Goal: Task Accomplishment & Management: Manage account settings

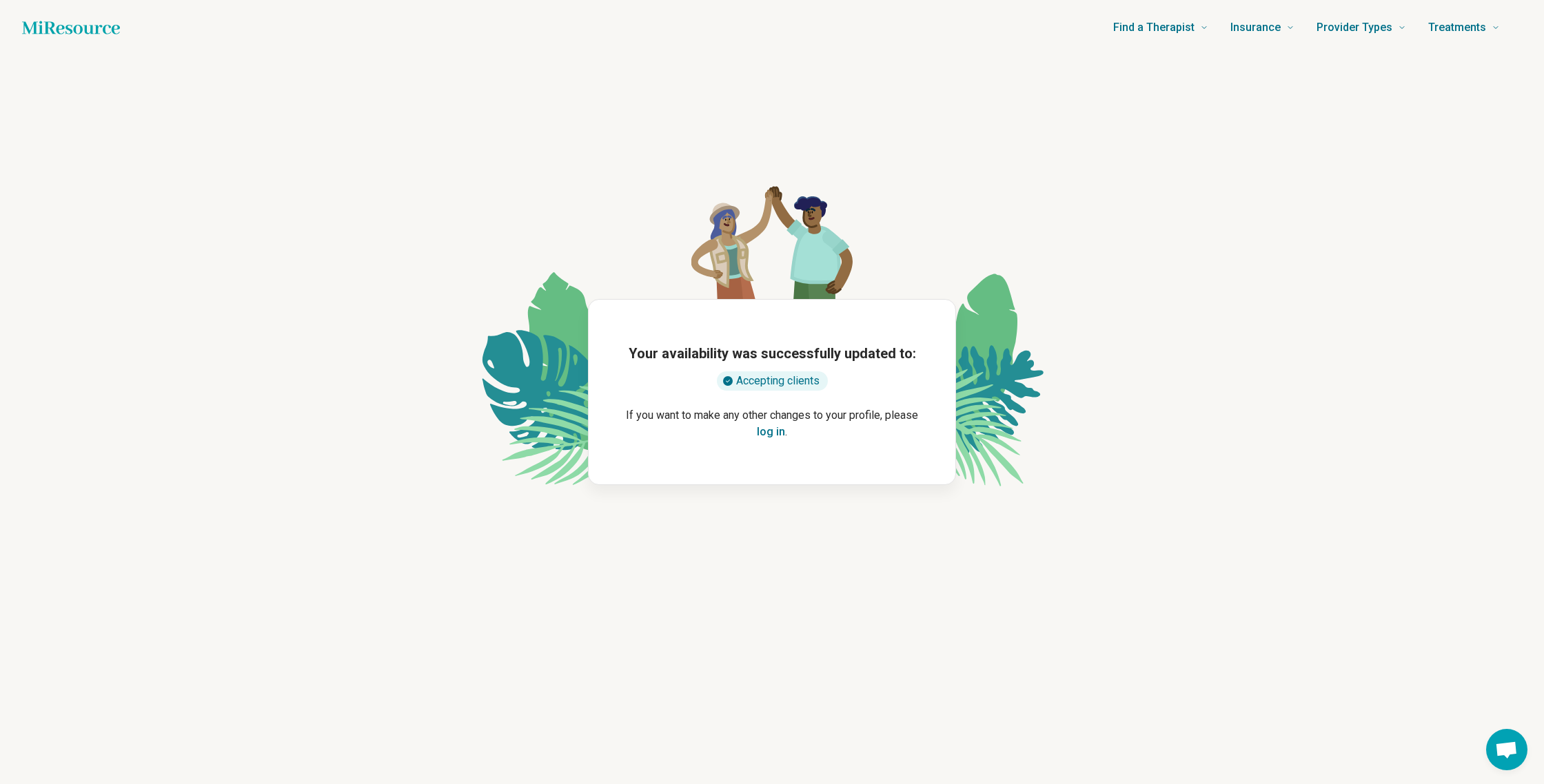
click at [1077, 43] on div "Find a Therapist Mental Health Conditions [MEDICAL_DATA] Anxiety [MEDICAL_DATA]…" at bounding box center [820, 27] width 1358 height 55
click at [100, 28] on icon "Home page" at bounding box center [71, 27] width 98 height 28
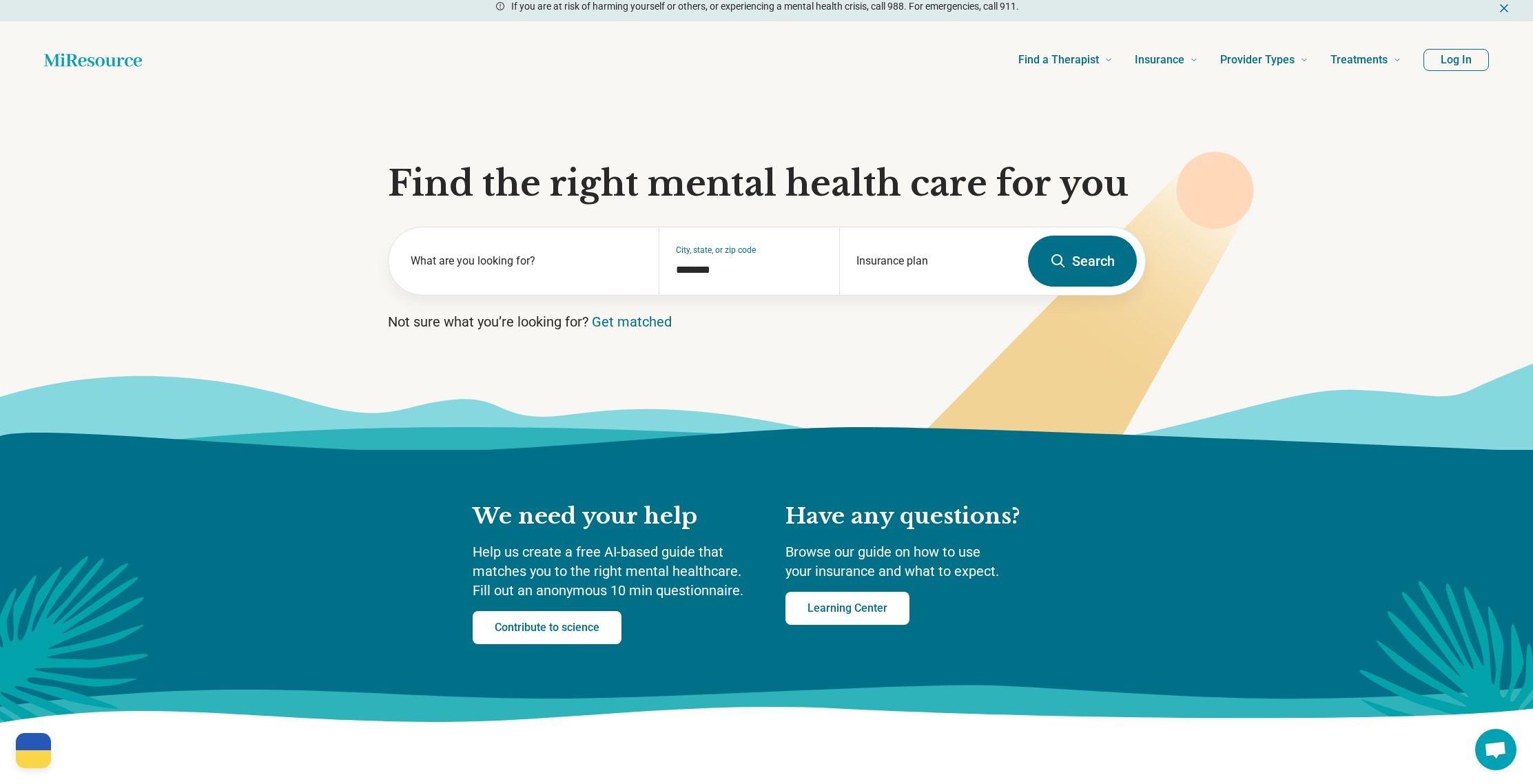
click at [1473, 68] on button "Log In" at bounding box center [1456, 59] width 65 height 22
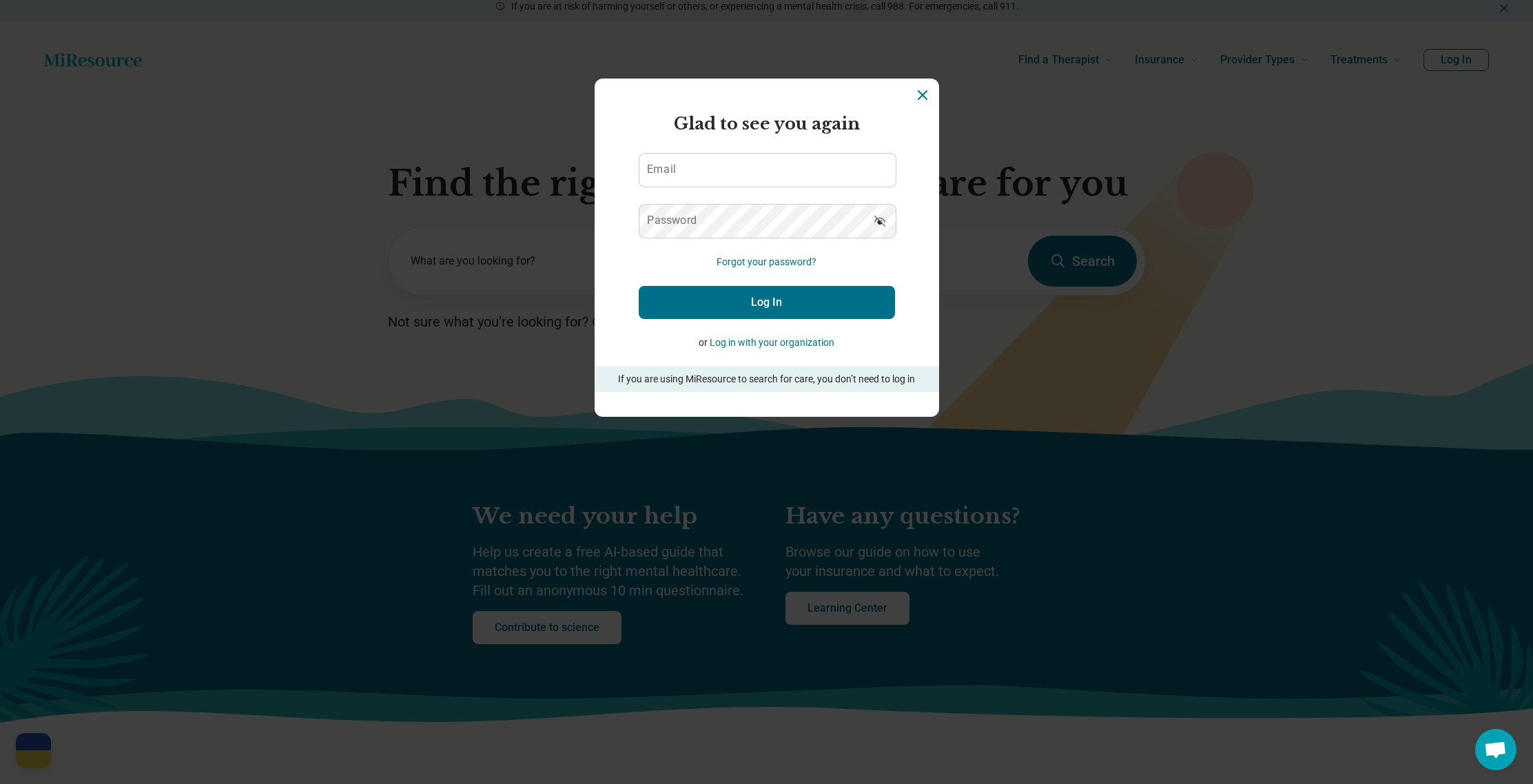
scroll to position [5, 0]
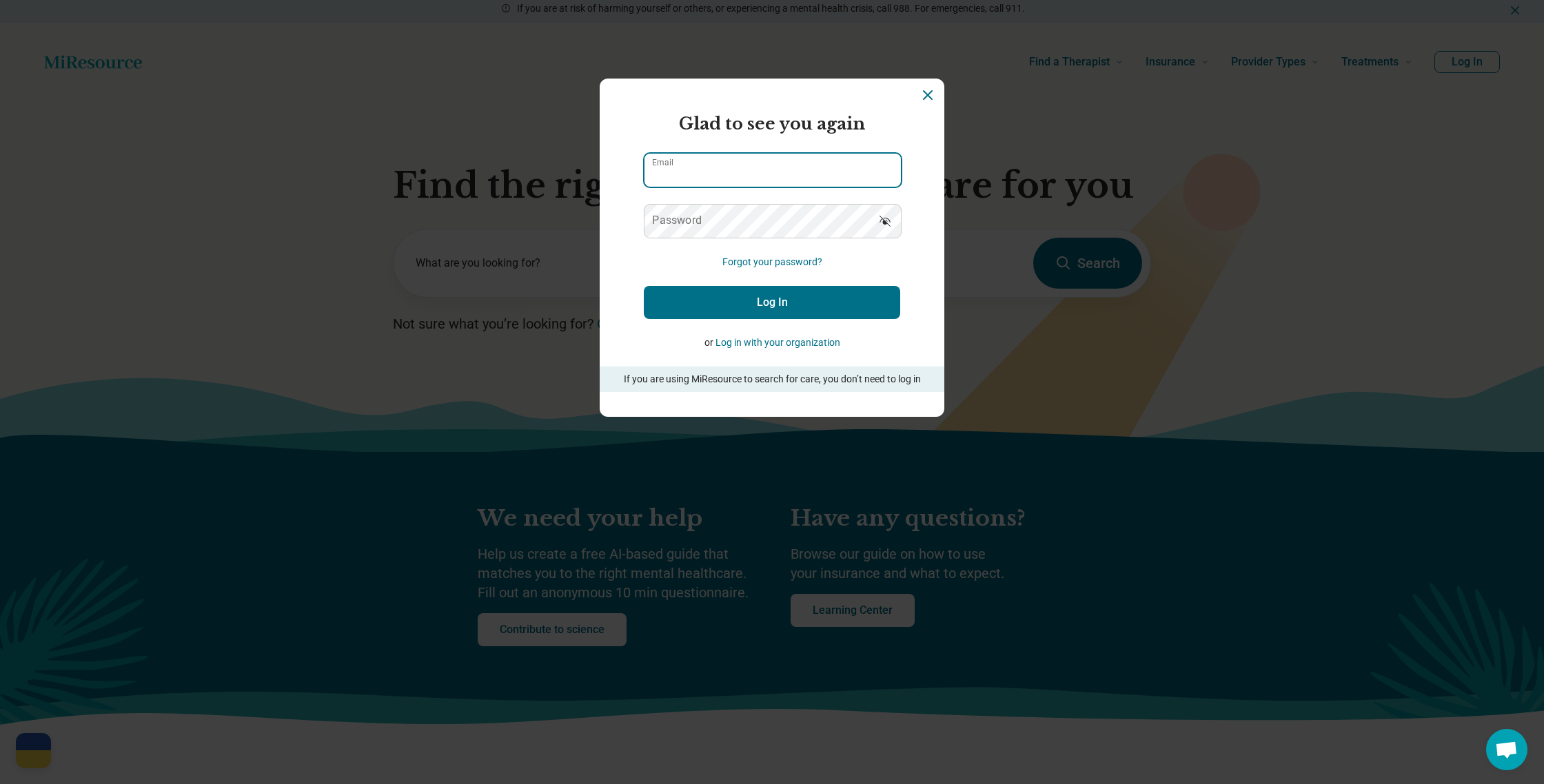
click at [811, 163] on input "Email" at bounding box center [772, 170] width 256 height 33
type input "**********"
click at [822, 302] on button "Log In" at bounding box center [772, 303] width 256 height 33
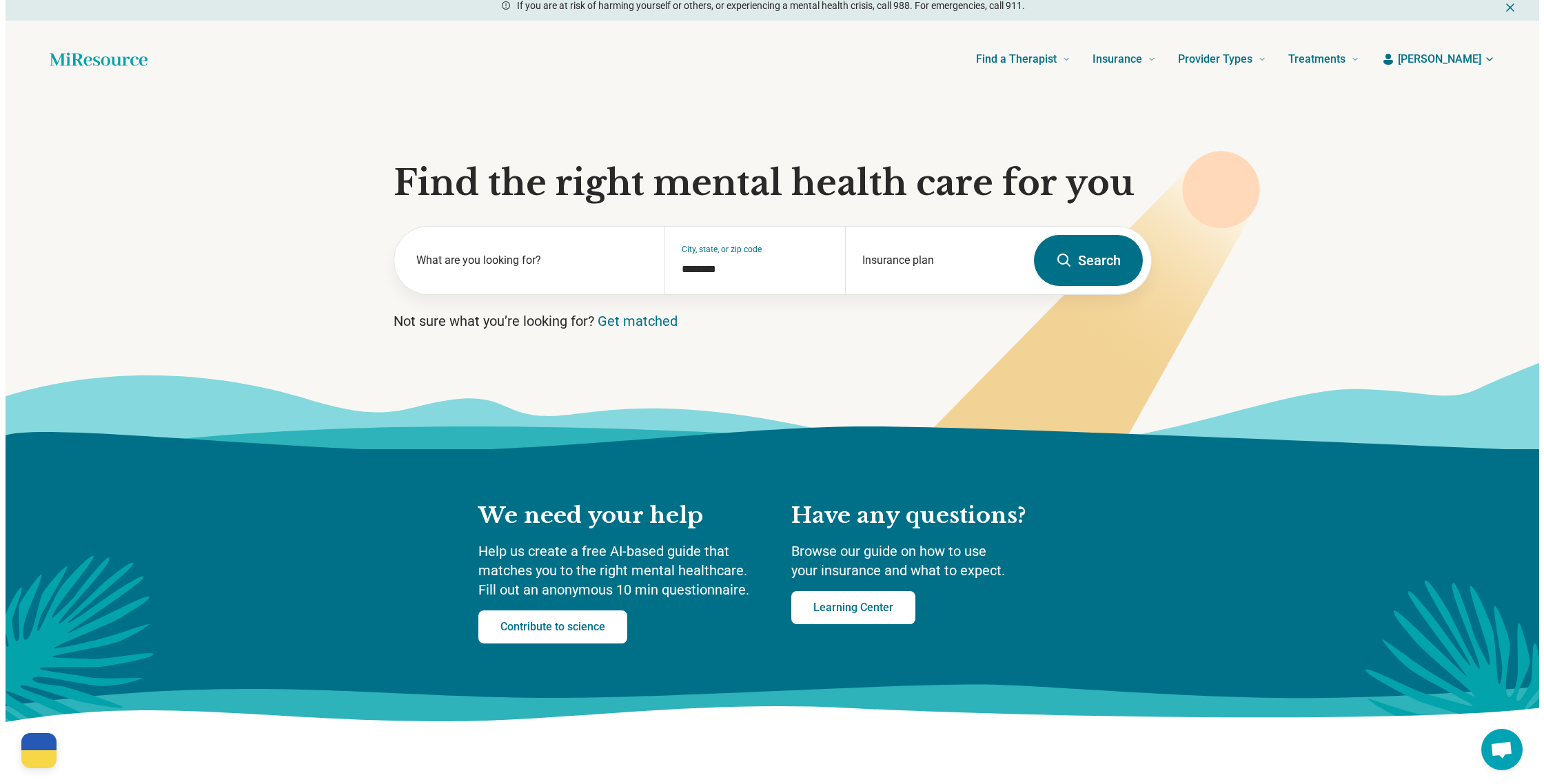
scroll to position [10, 0]
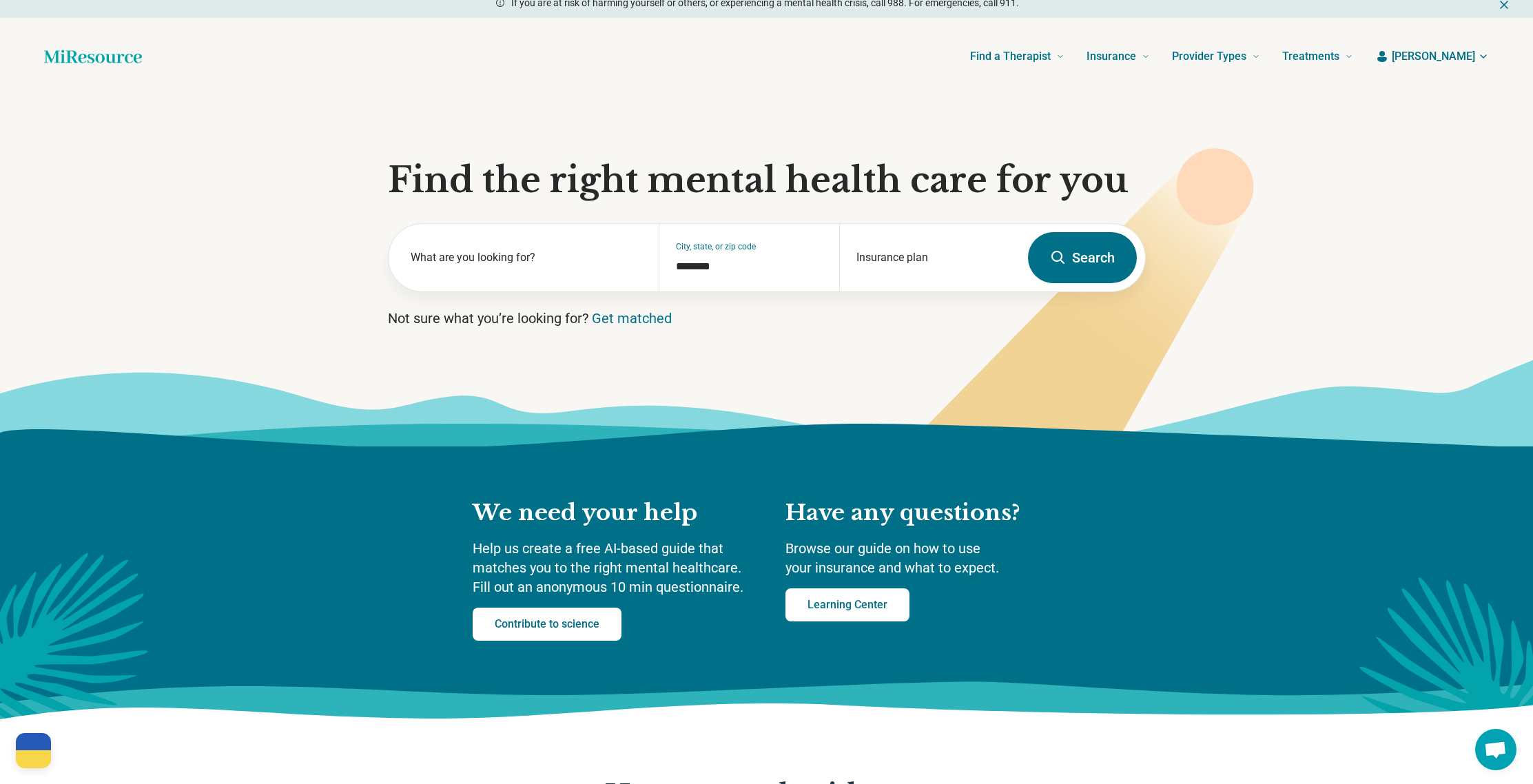
click at [1456, 53] on span "[PERSON_NAME]" at bounding box center [1433, 56] width 83 height 17
click at [1446, 91] on link "My dashboard" at bounding box center [1443, 97] width 93 height 36
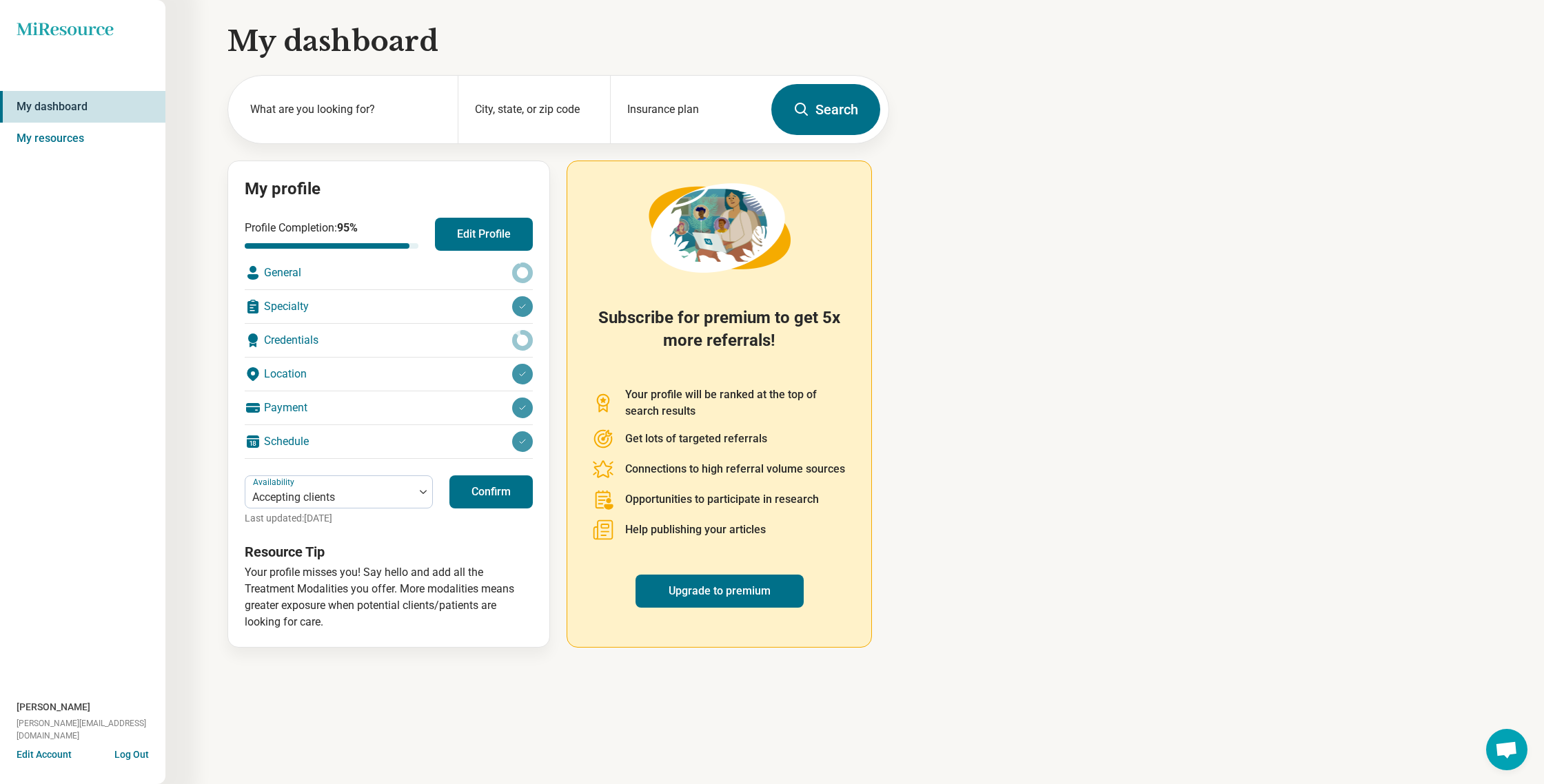
click at [279, 441] on div "Schedule" at bounding box center [388, 442] width 288 height 33
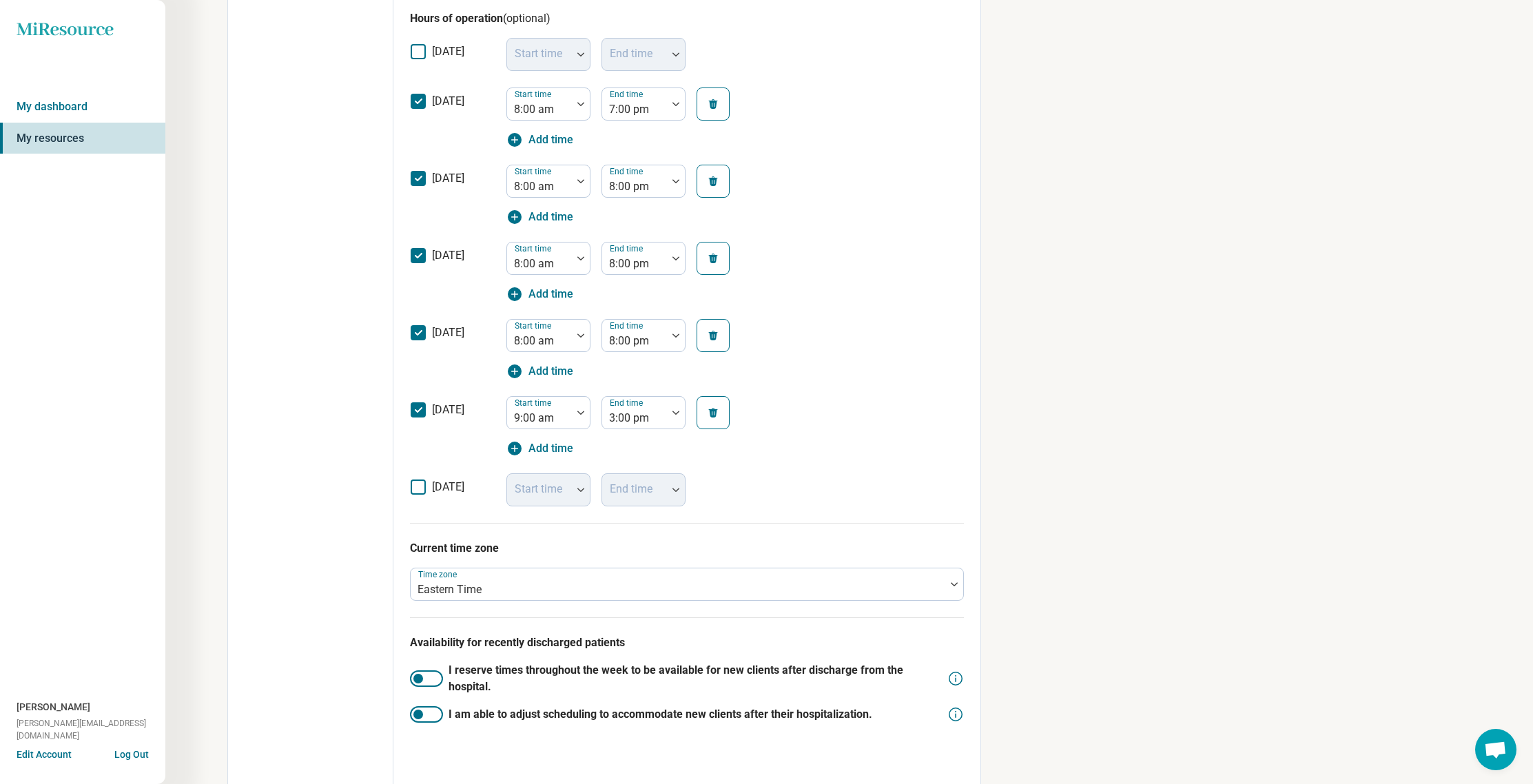
scroll to position [471, 0]
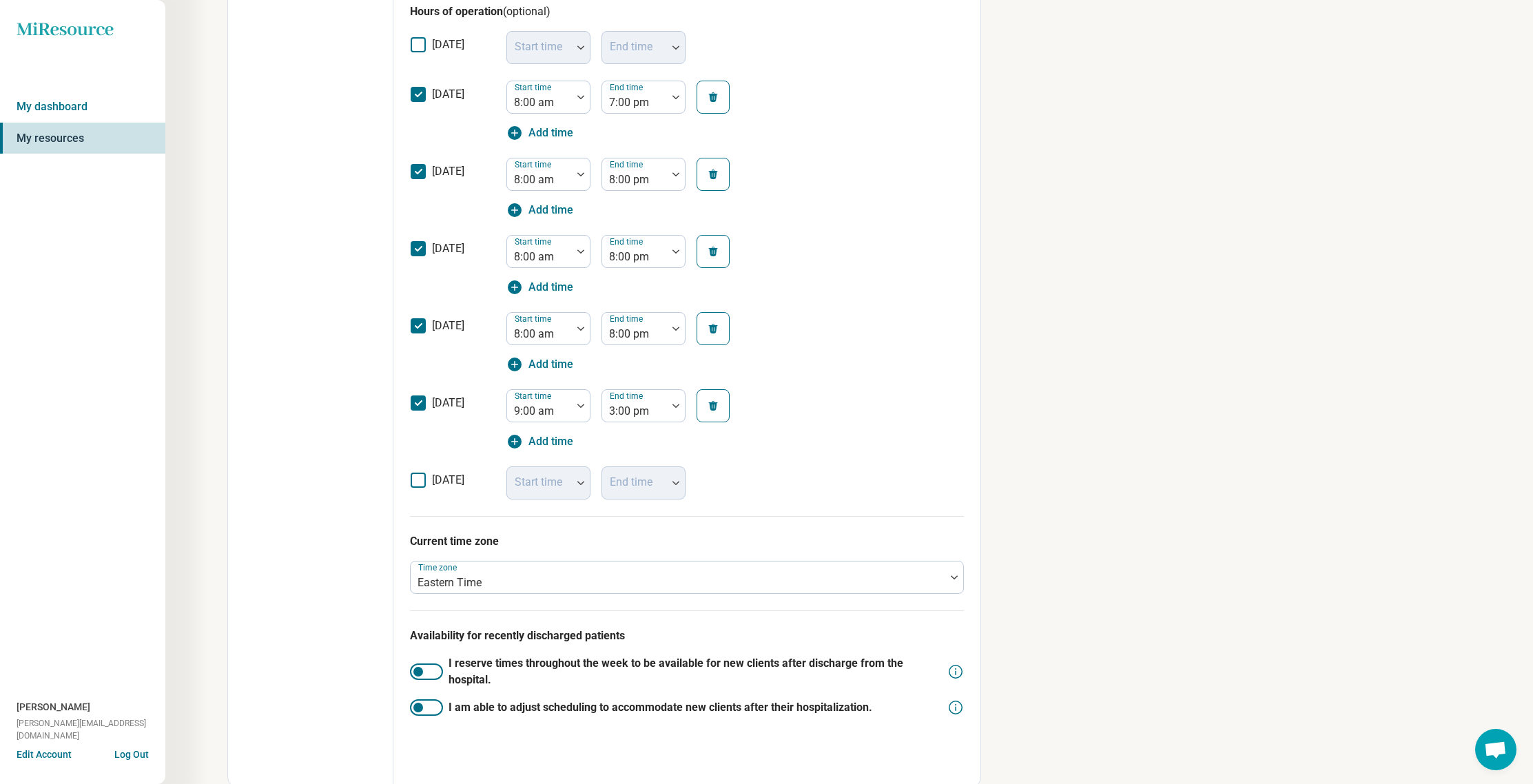
click at [415, 479] on icon at bounding box center [418, 480] width 15 height 15
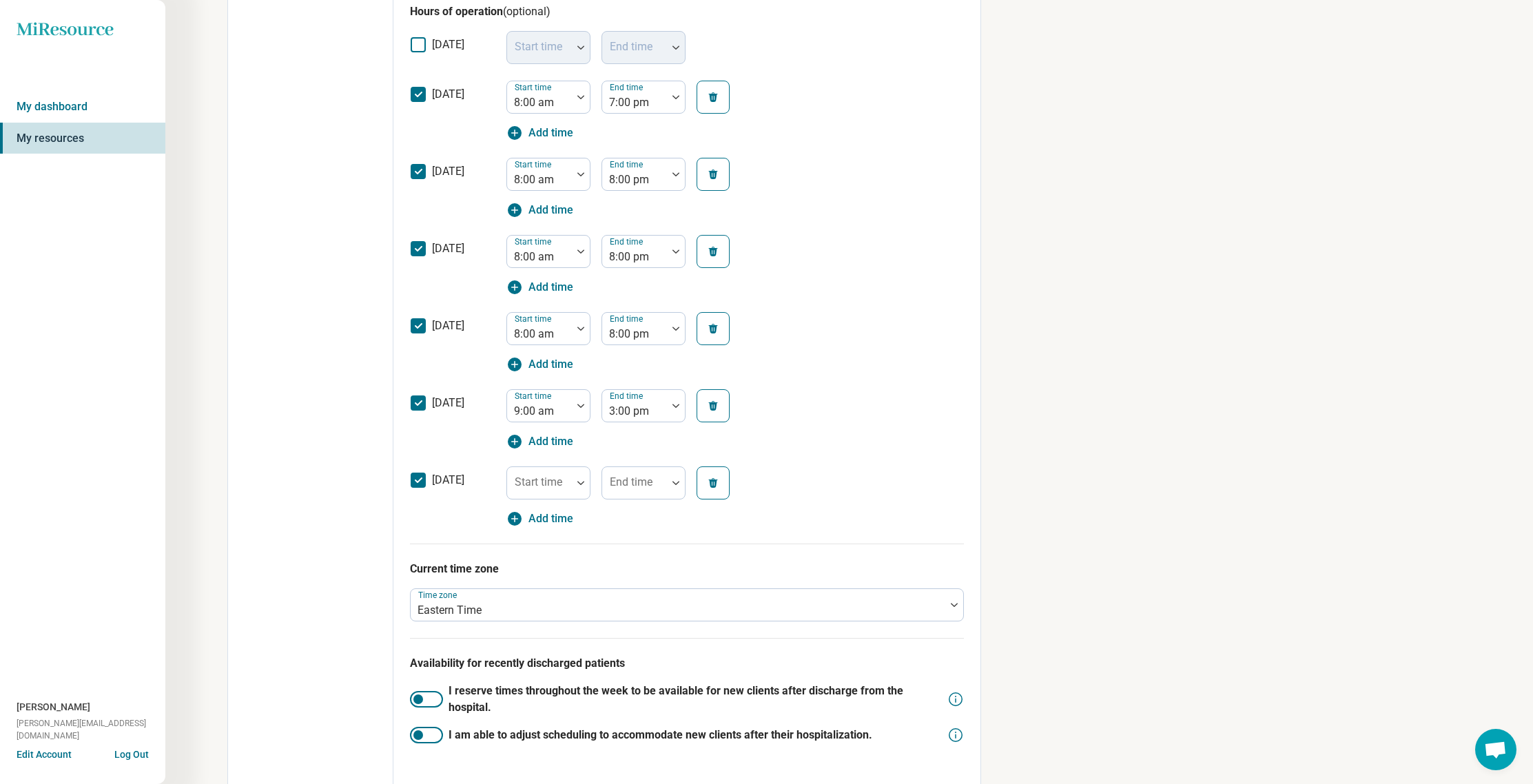
scroll to position [7, 0]
click at [537, 481] on div "Start time" at bounding box center [548, 483] width 84 height 33
click at [539, 586] on div "10:00 am" at bounding box center [538, 588] width 46 height 17
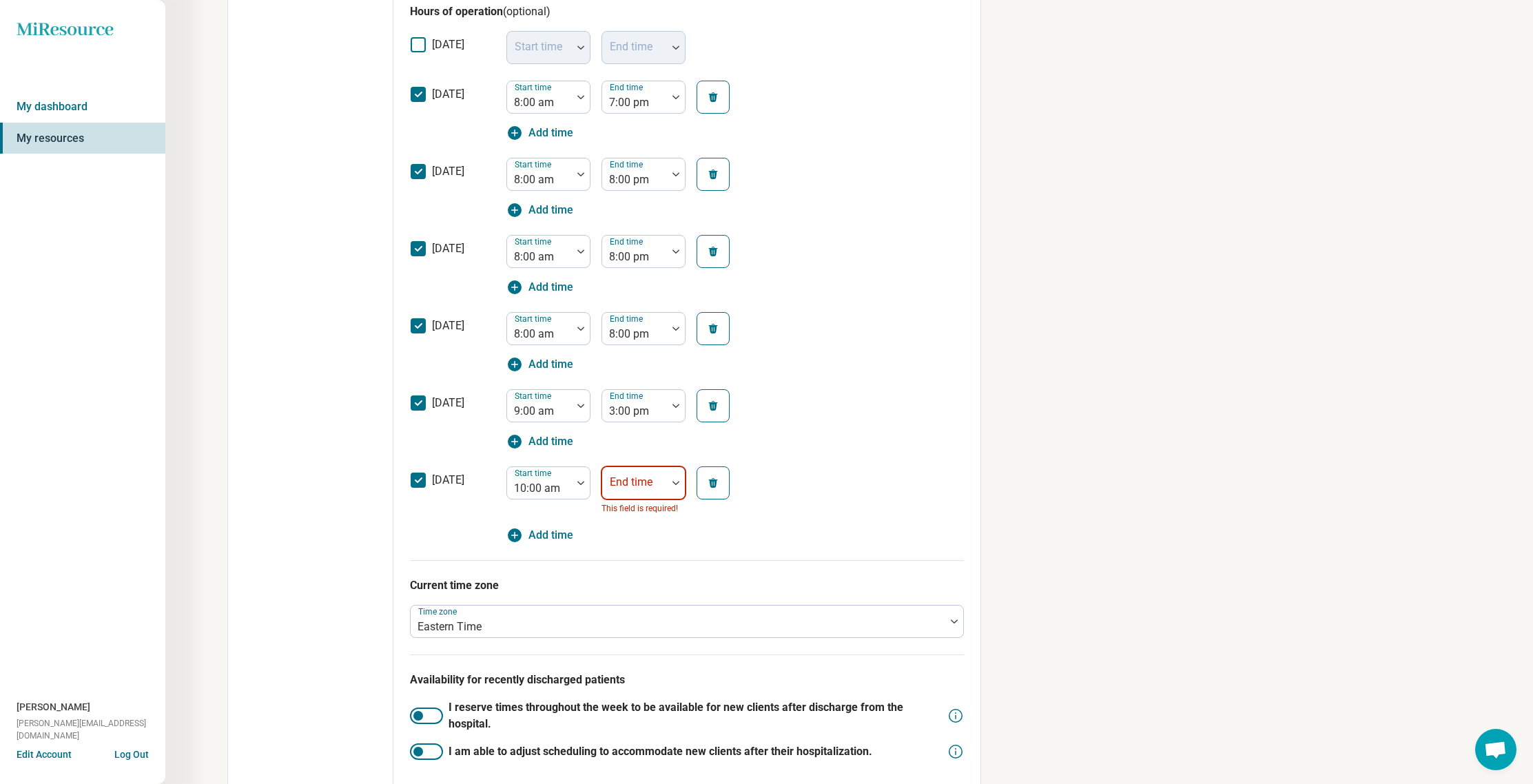
scroll to position [471, 0]
click at [635, 486] on div "End time" at bounding box center [644, 484] width 84 height 33
click at [632, 641] on div "3:00 pm" at bounding box center [630, 649] width 40 height 17
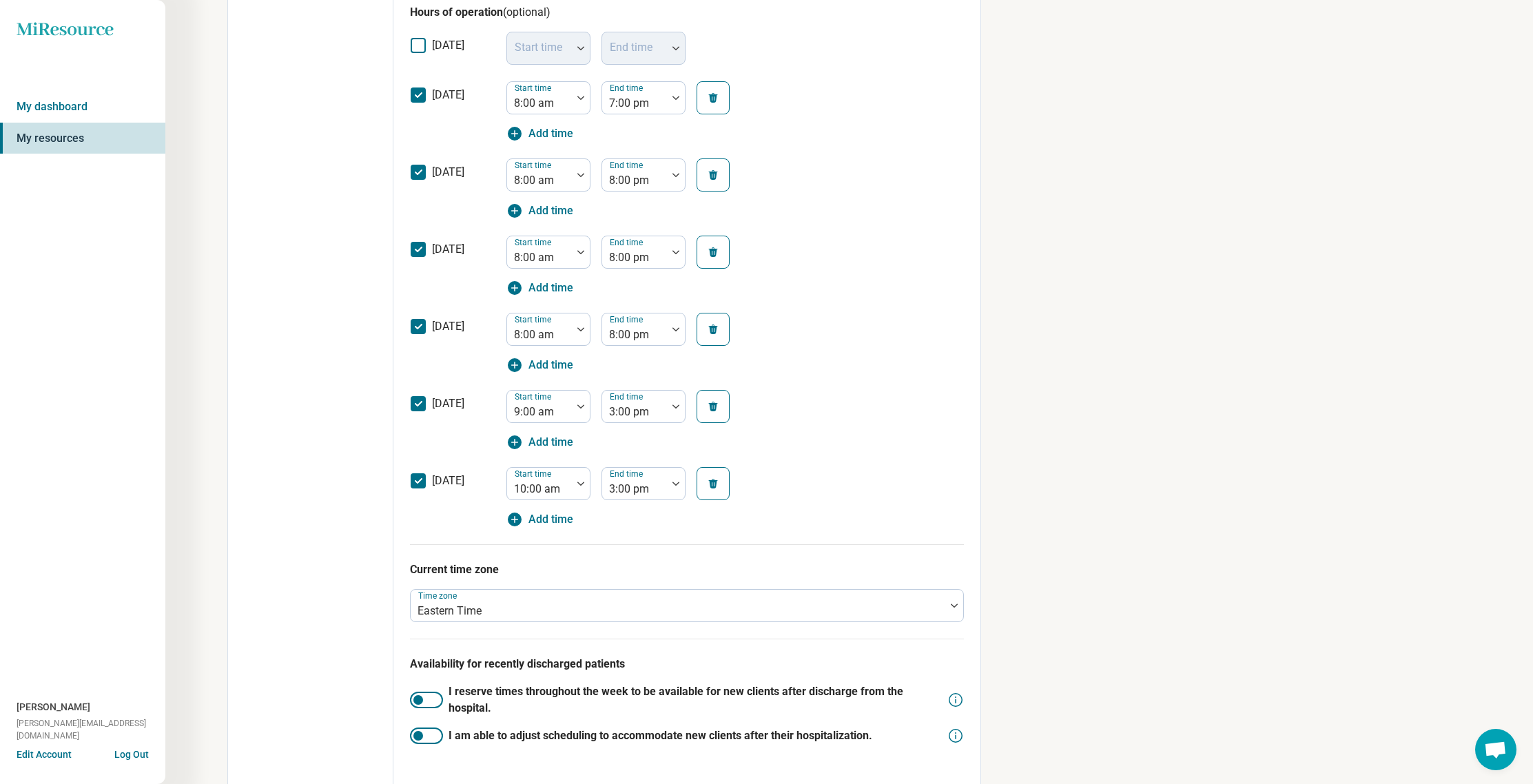
click at [779, 496] on div "[DATE] Start time 10:00 am End time 3:00 pm Add time" at bounding box center [687, 493] width 554 height 69
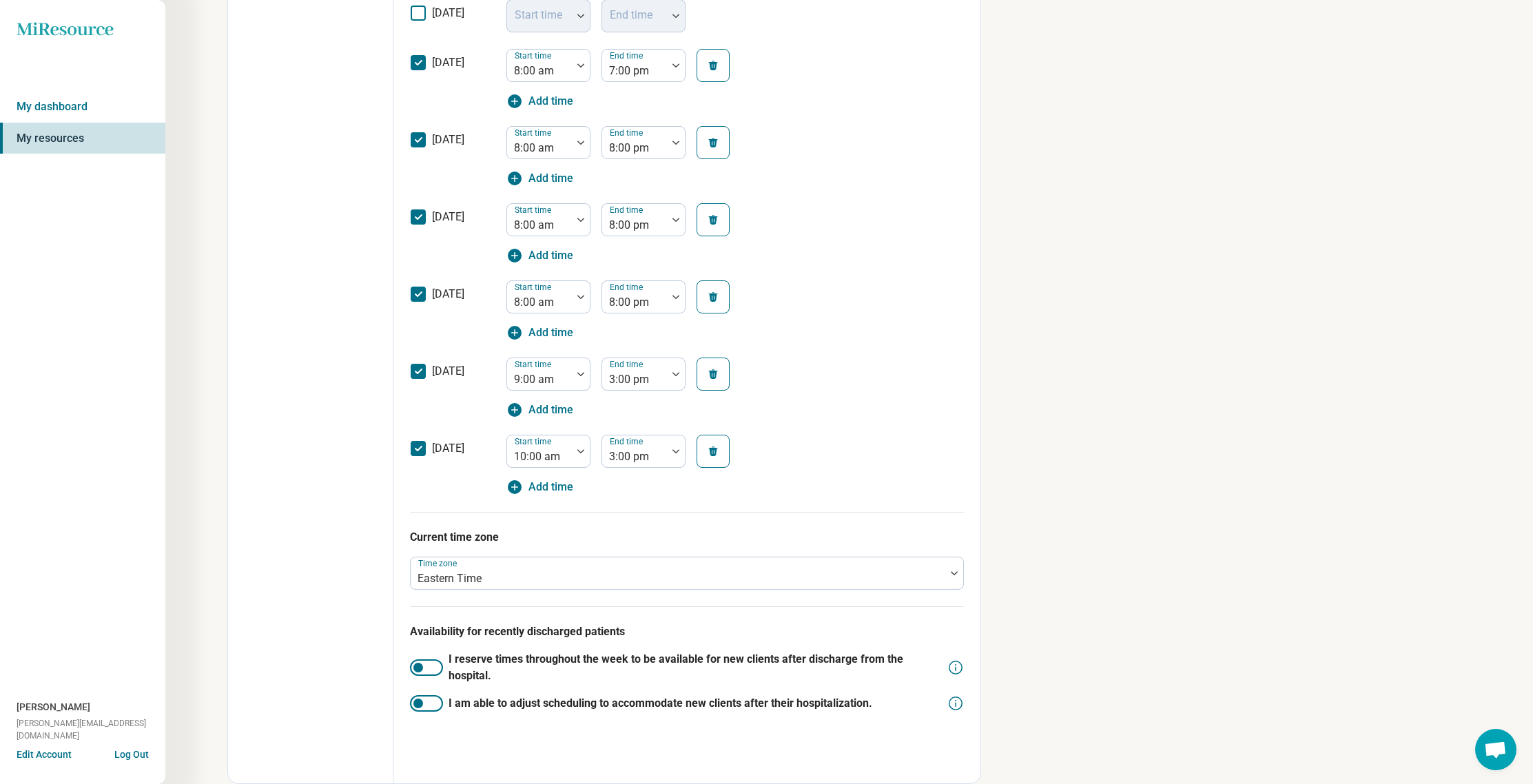
click at [430, 669] on div at bounding box center [427, 668] width 33 height 17
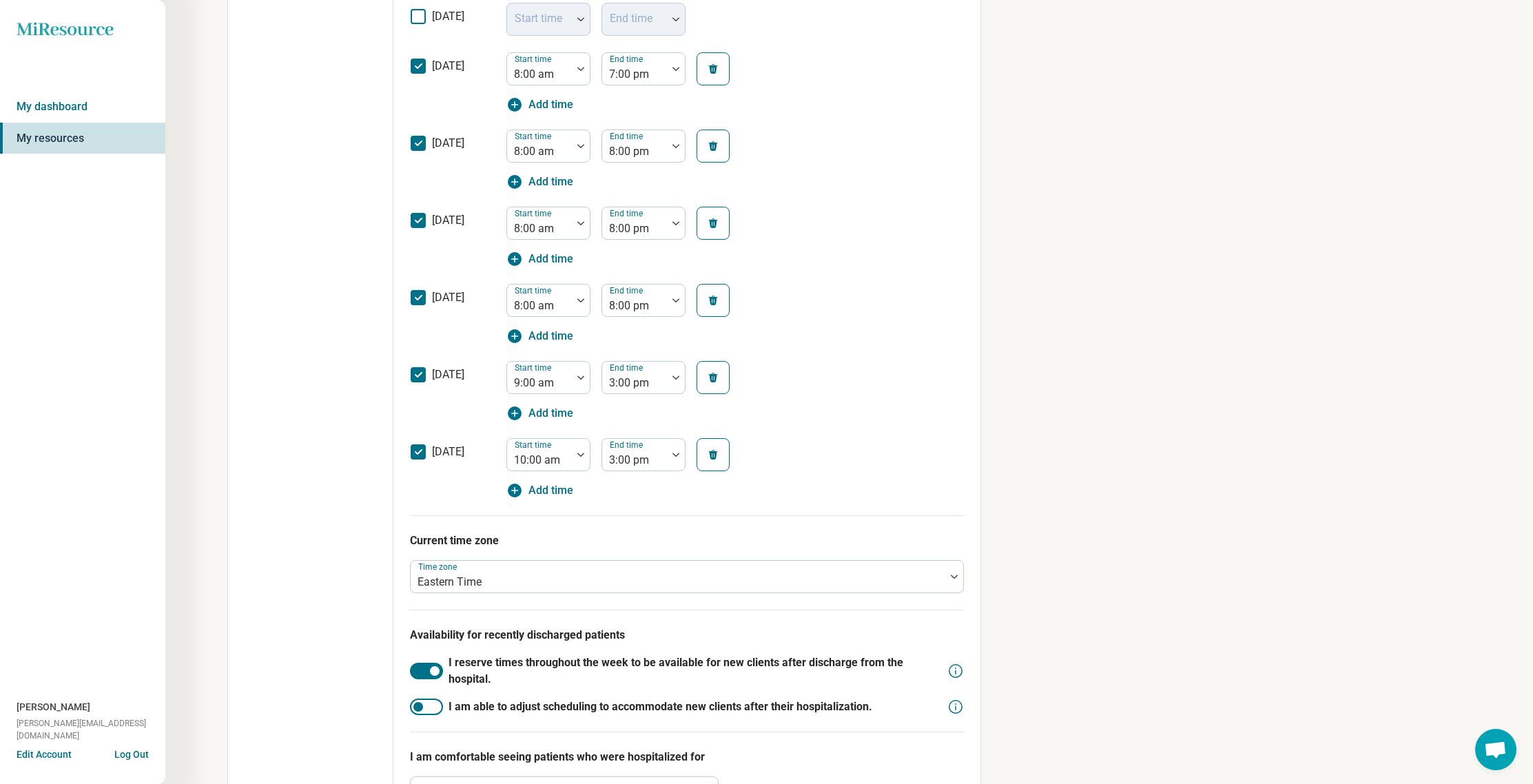
scroll to position [559, 0]
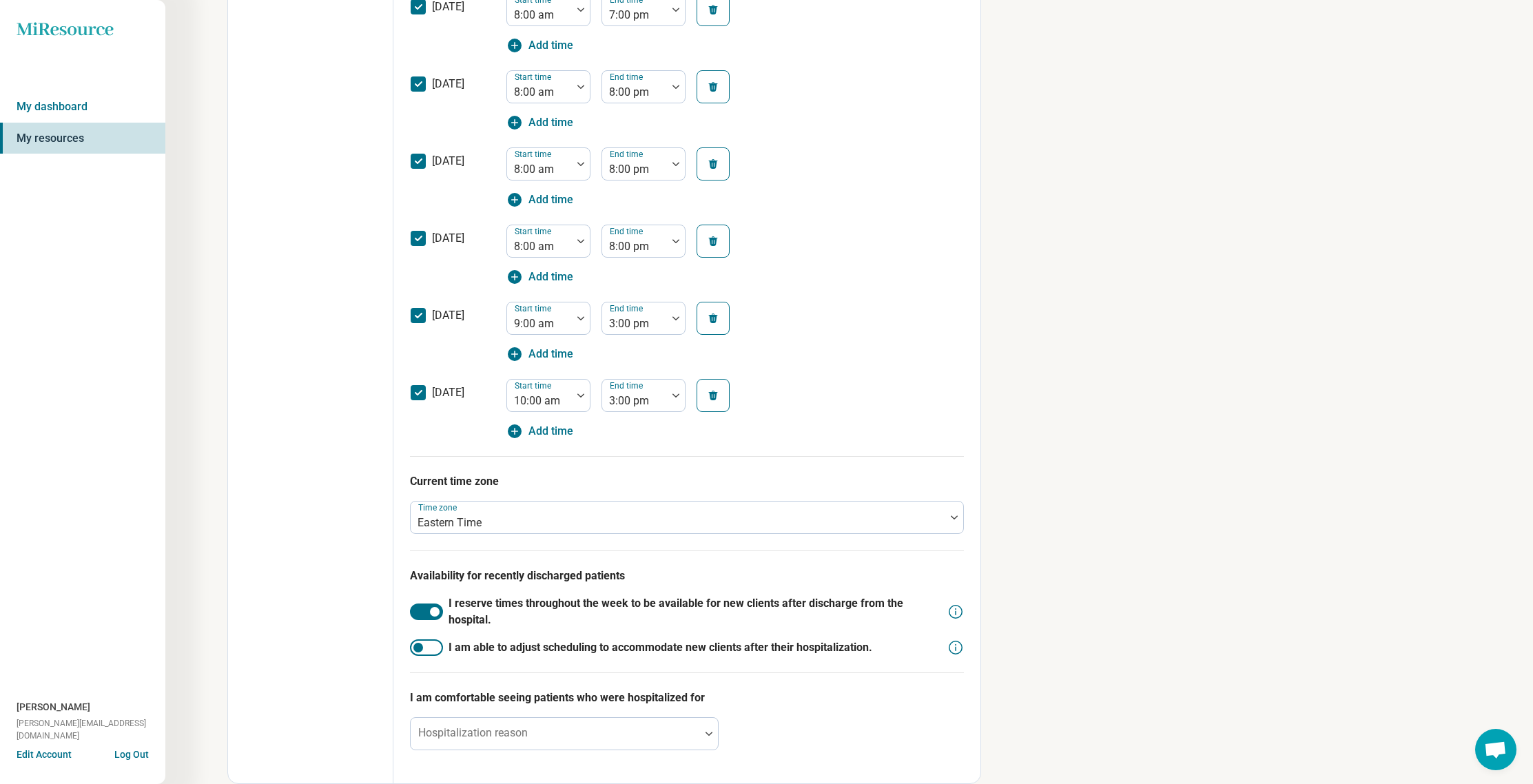
click at [434, 647] on div at bounding box center [427, 647] width 33 height 17
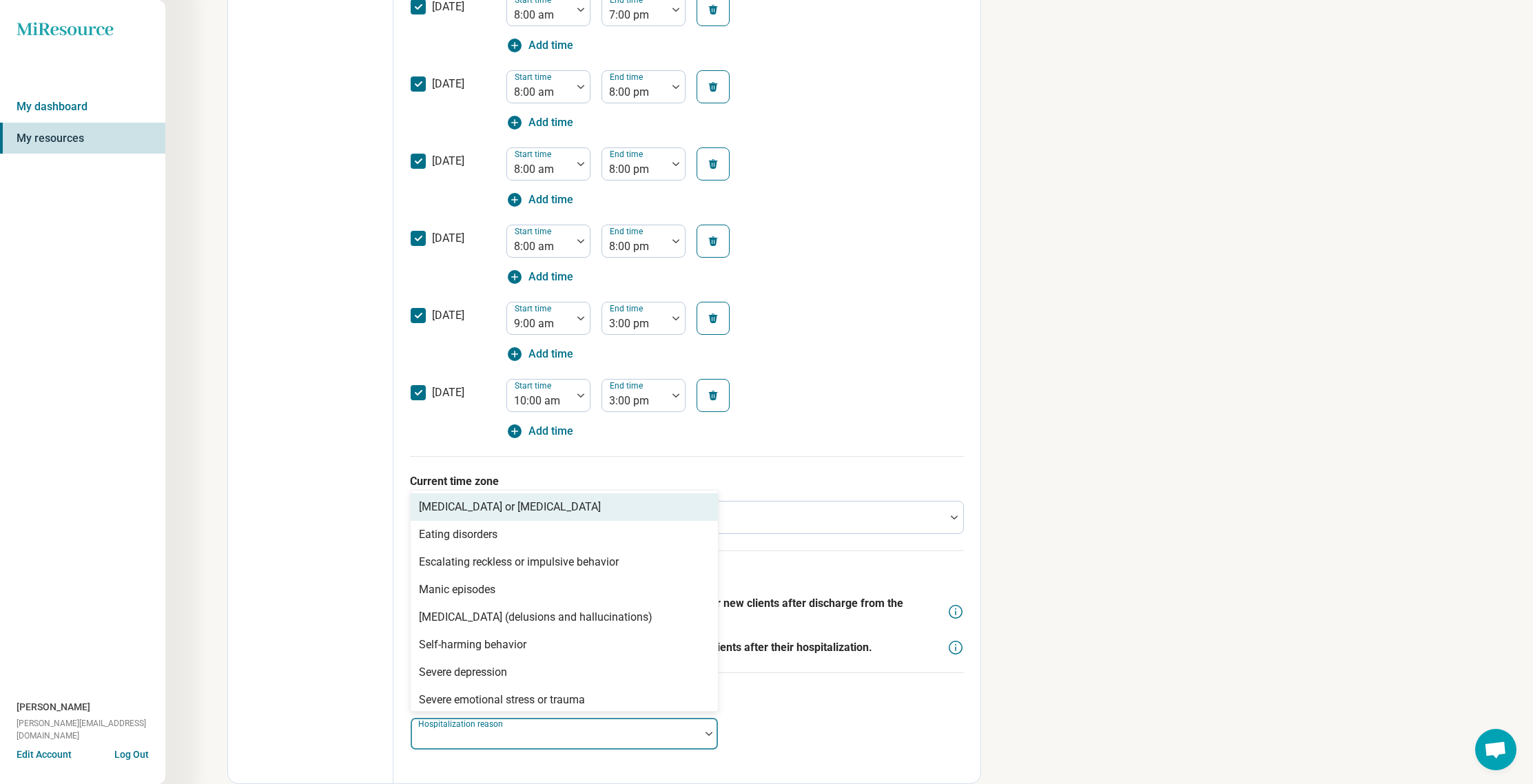
click at [621, 726] on div at bounding box center [555, 734] width 289 height 30
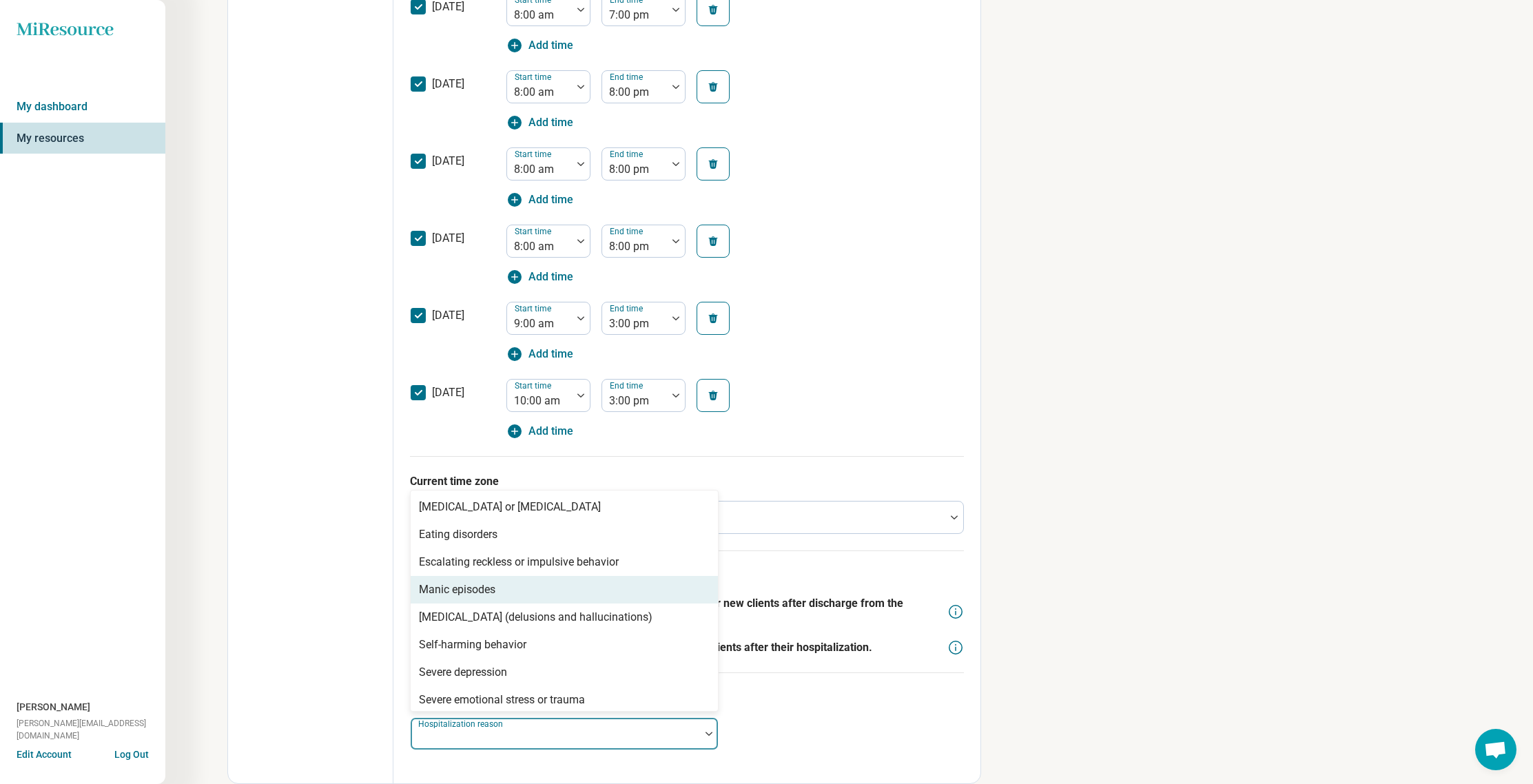
click at [585, 596] on div "Manic episodes" at bounding box center [564, 590] width 307 height 28
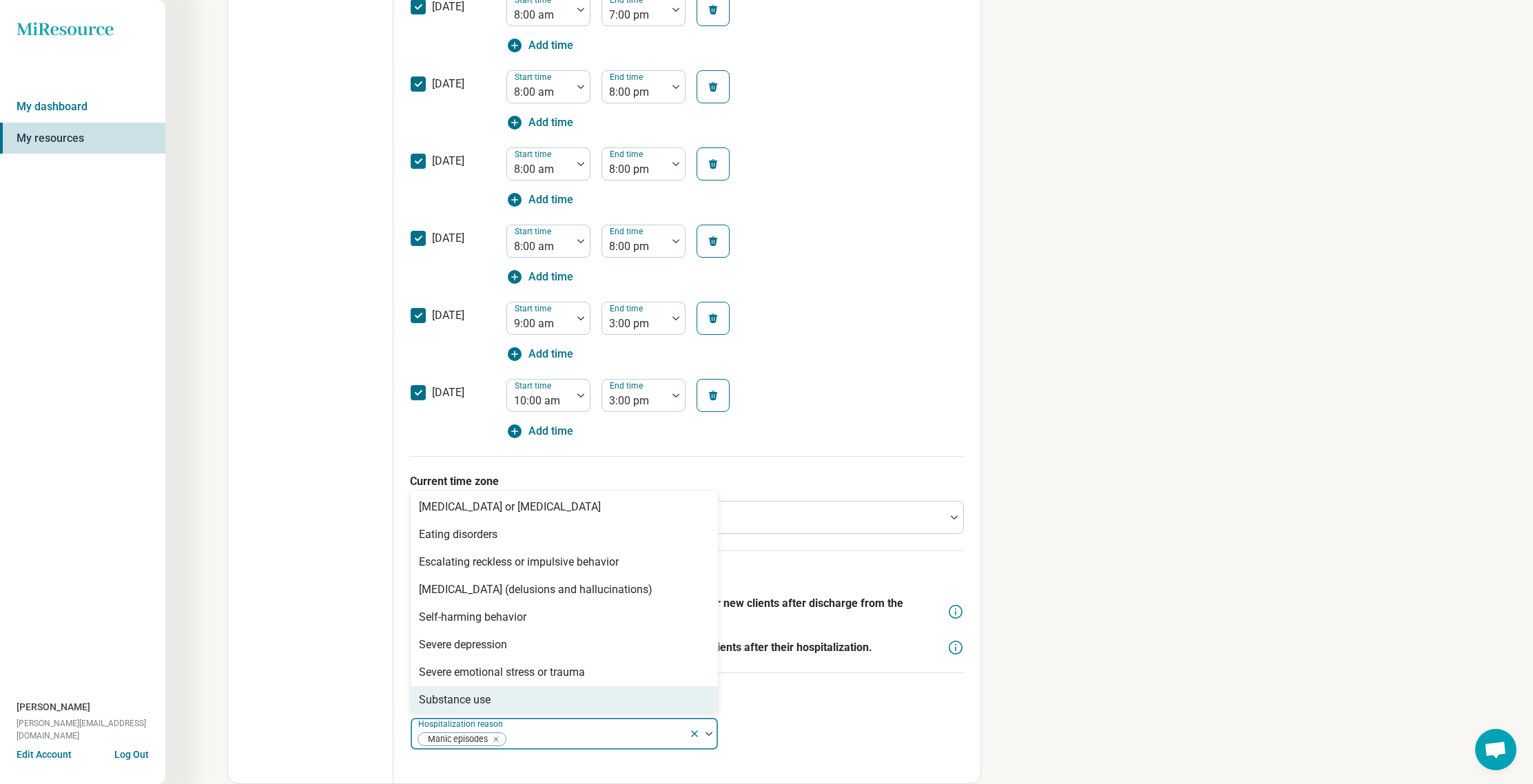
click at [707, 732] on img at bounding box center [708, 734] width 7 height 5
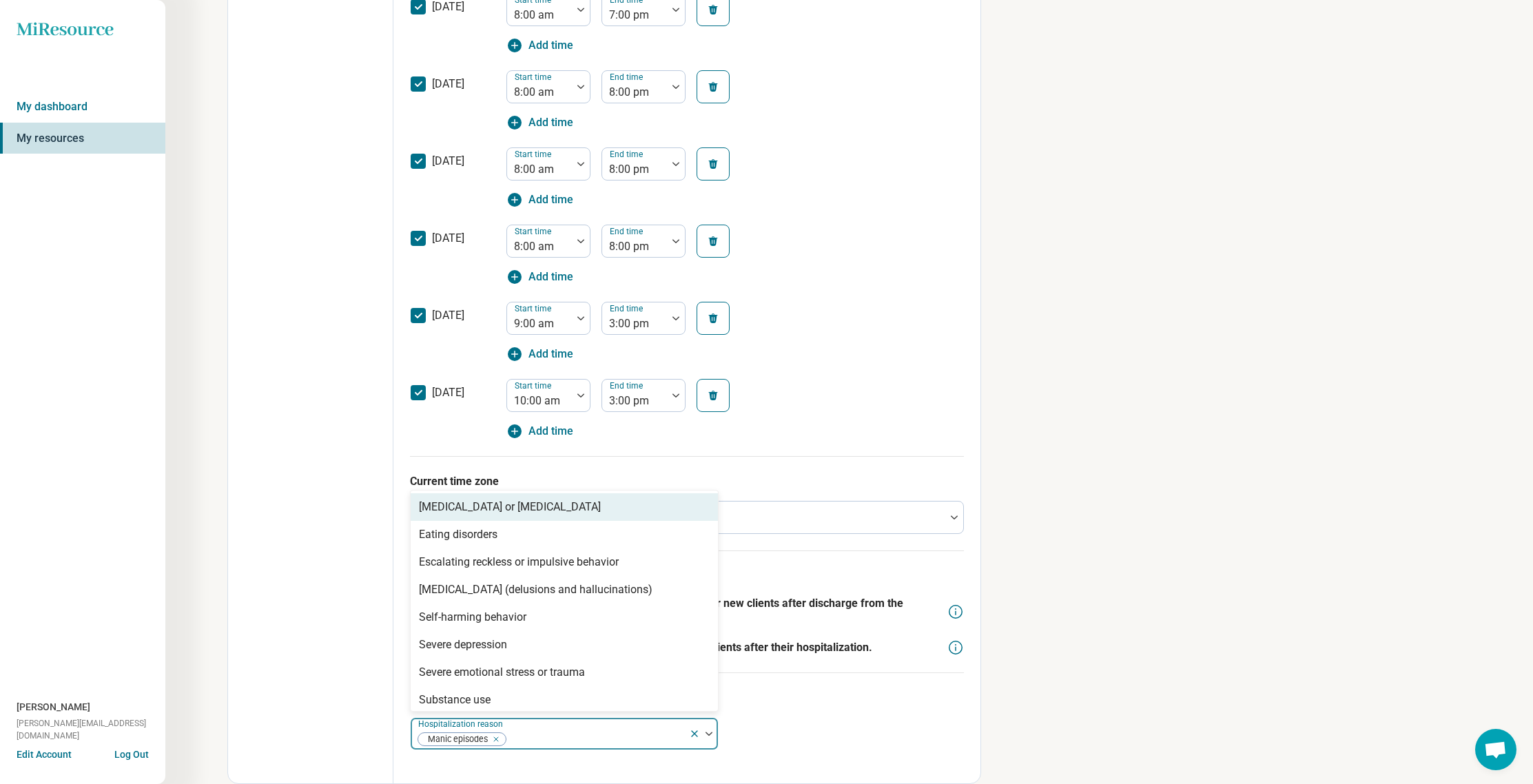
click at [707, 732] on img at bounding box center [708, 734] width 7 height 5
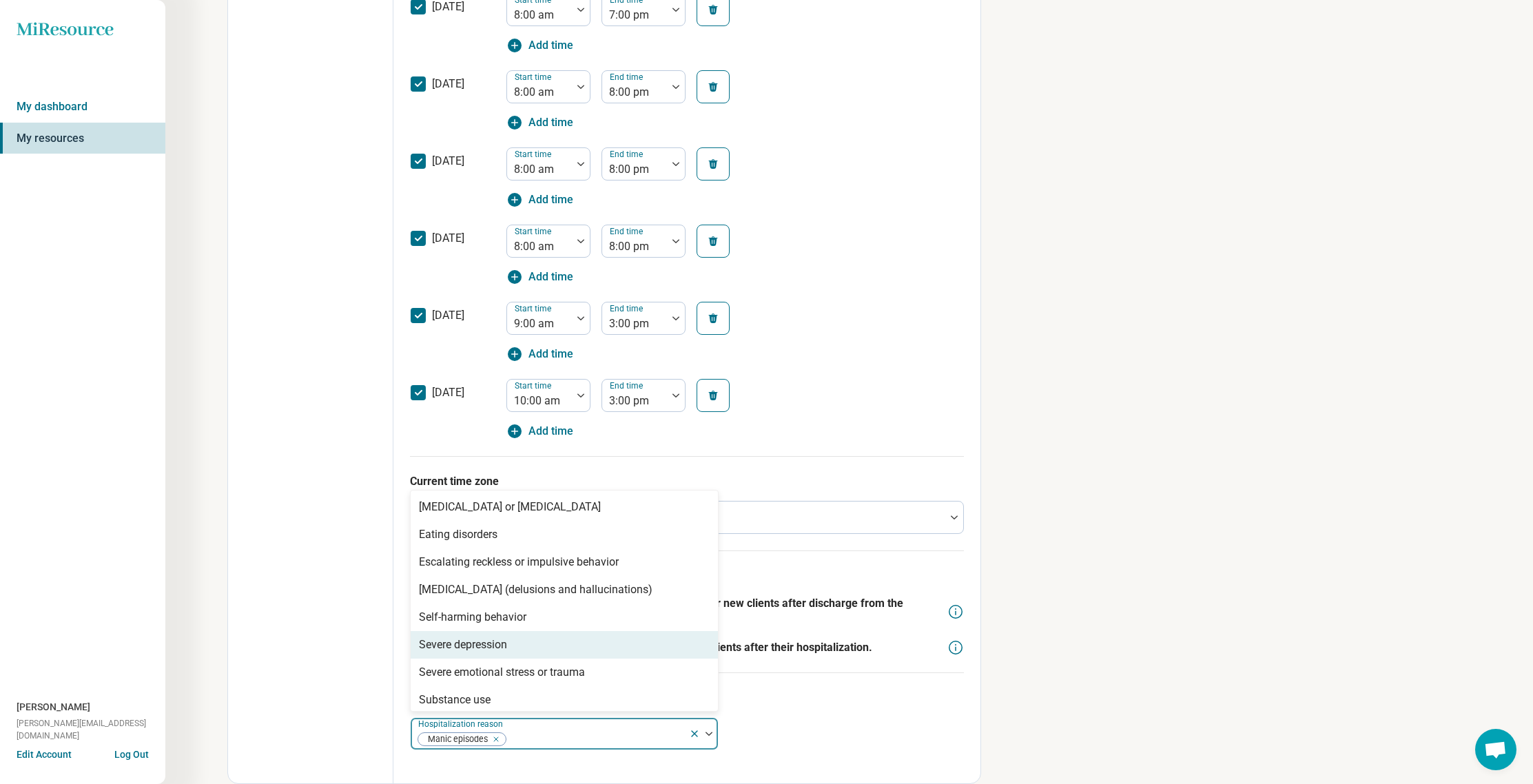
click at [630, 653] on div "Severe depression" at bounding box center [564, 644] width 307 height 28
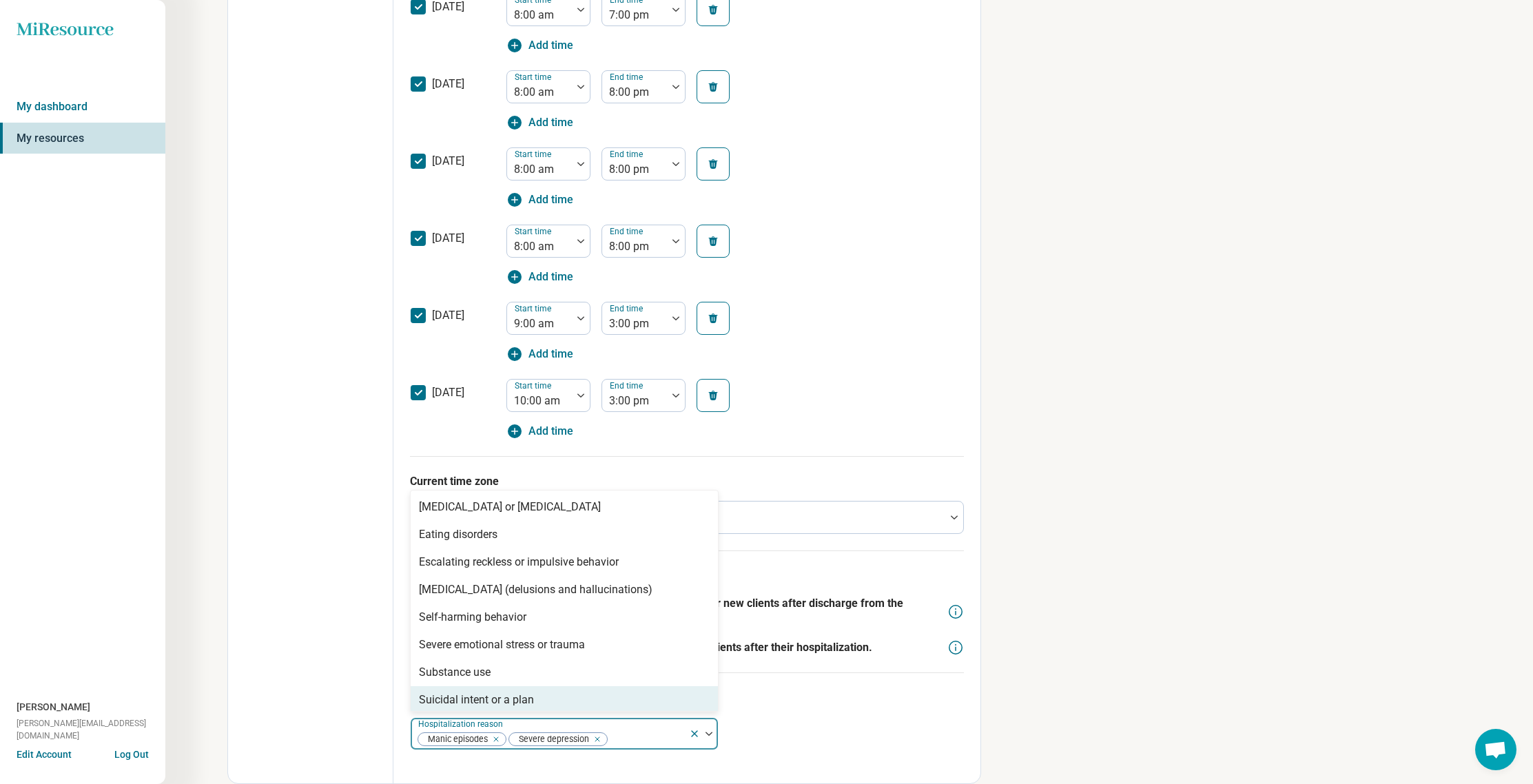
click at [707, 734] on img at bounding box center [708, 734] width 7 height 5
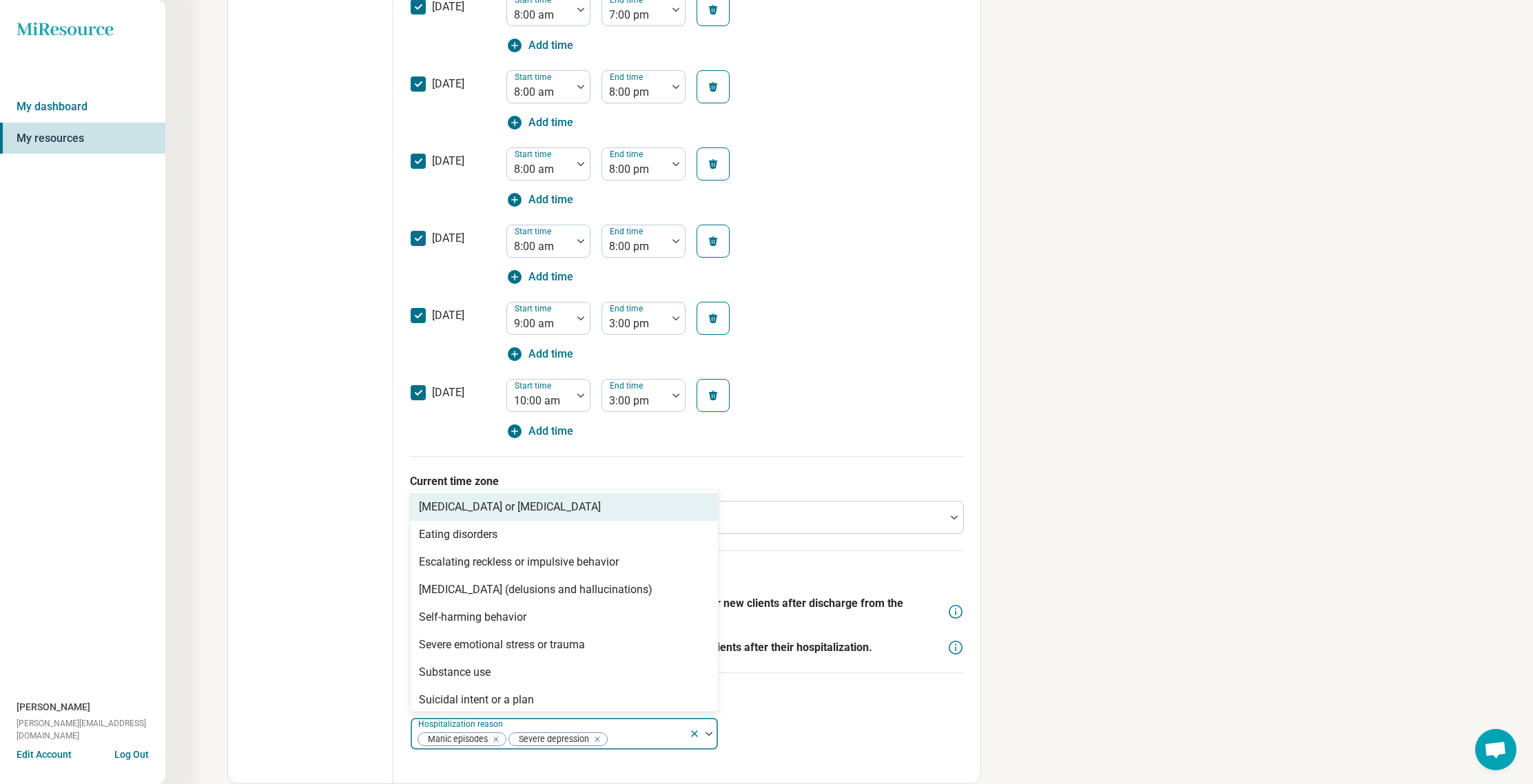
click at [707, 734] on img at bounding box center [708, 734] width 7 height 5
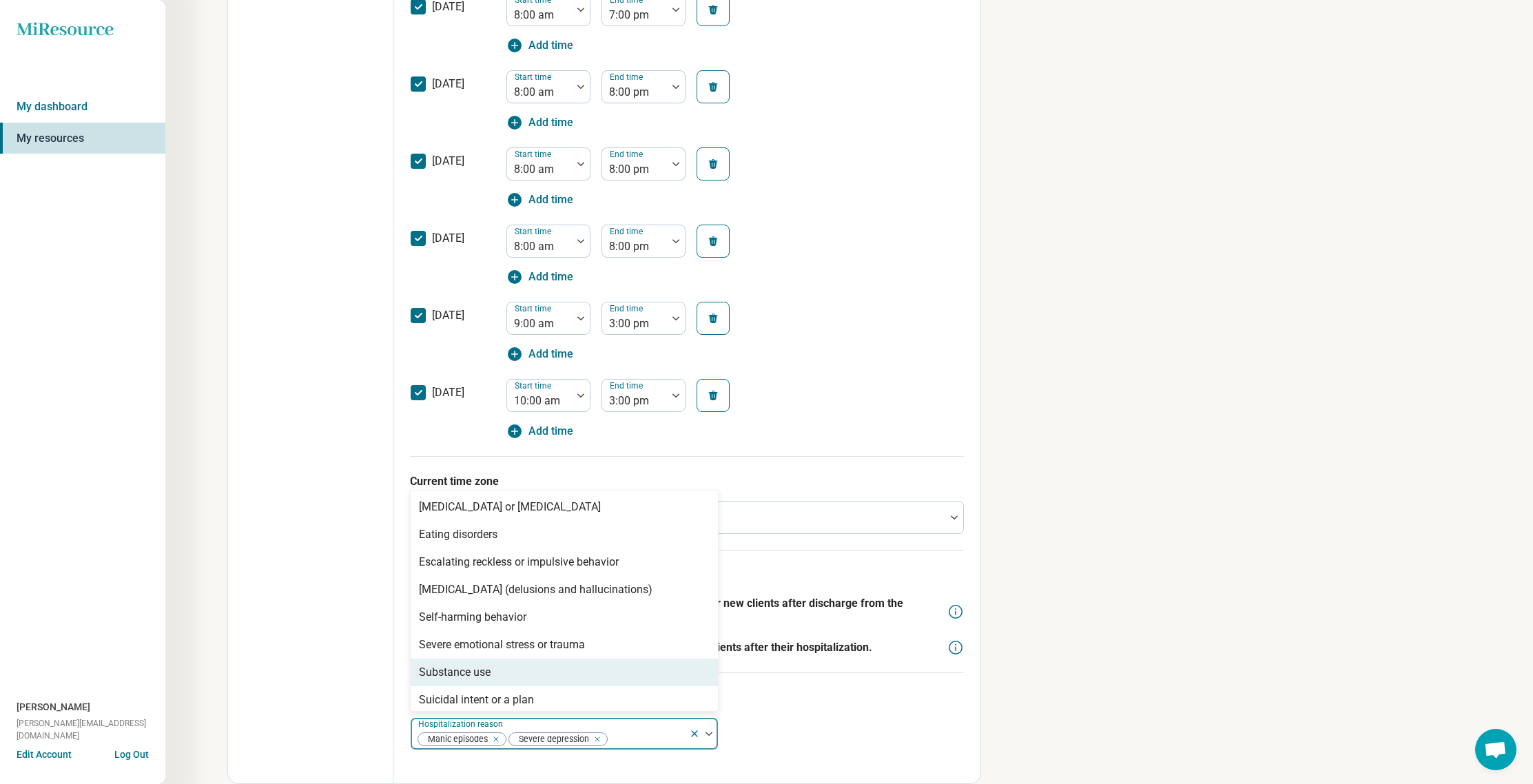
scroll to position [33, 0]
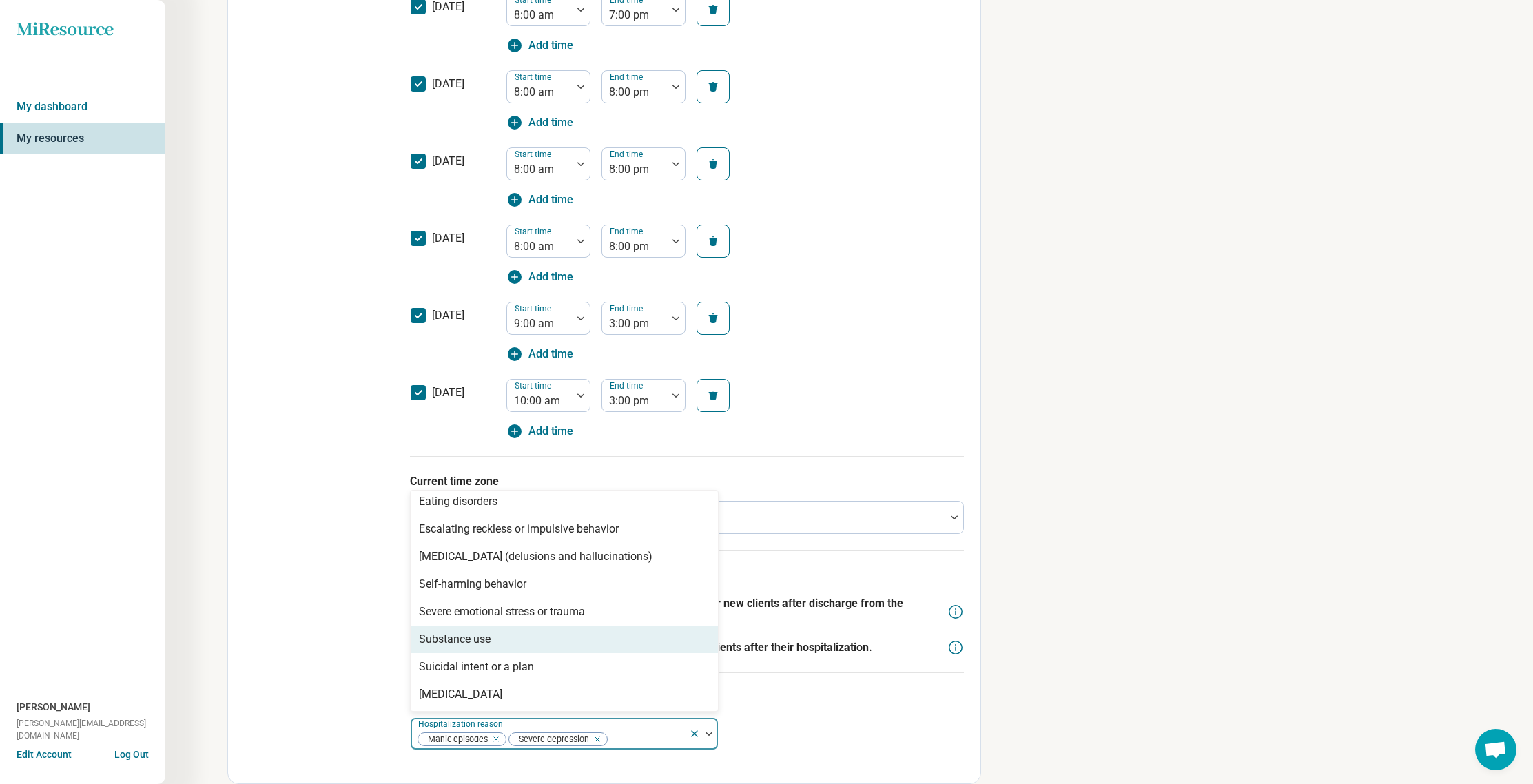
click at [590, 638] on div "Substance use" at bounding box center [564, 639] width 307 height 28
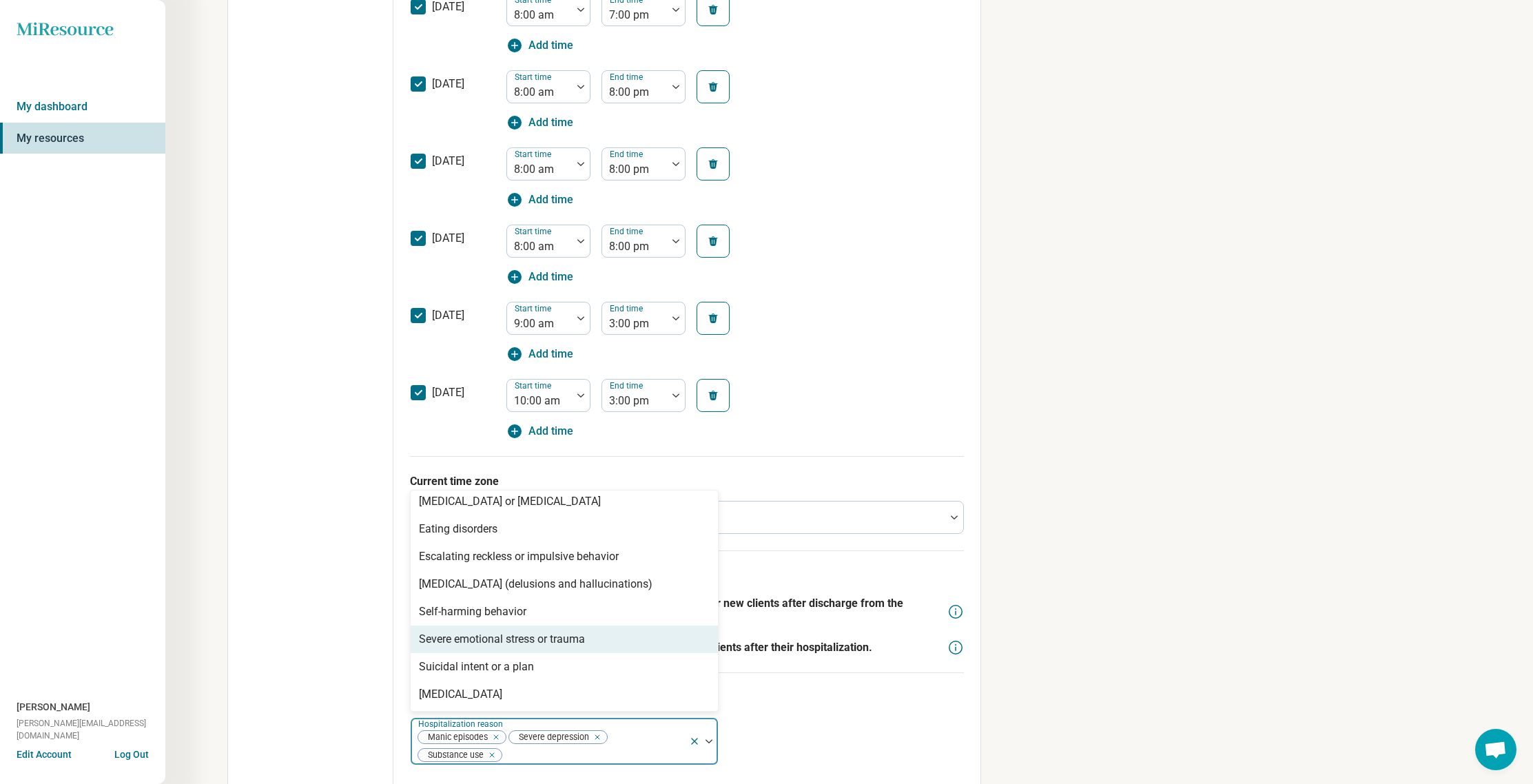
scroll to position [5, 0]
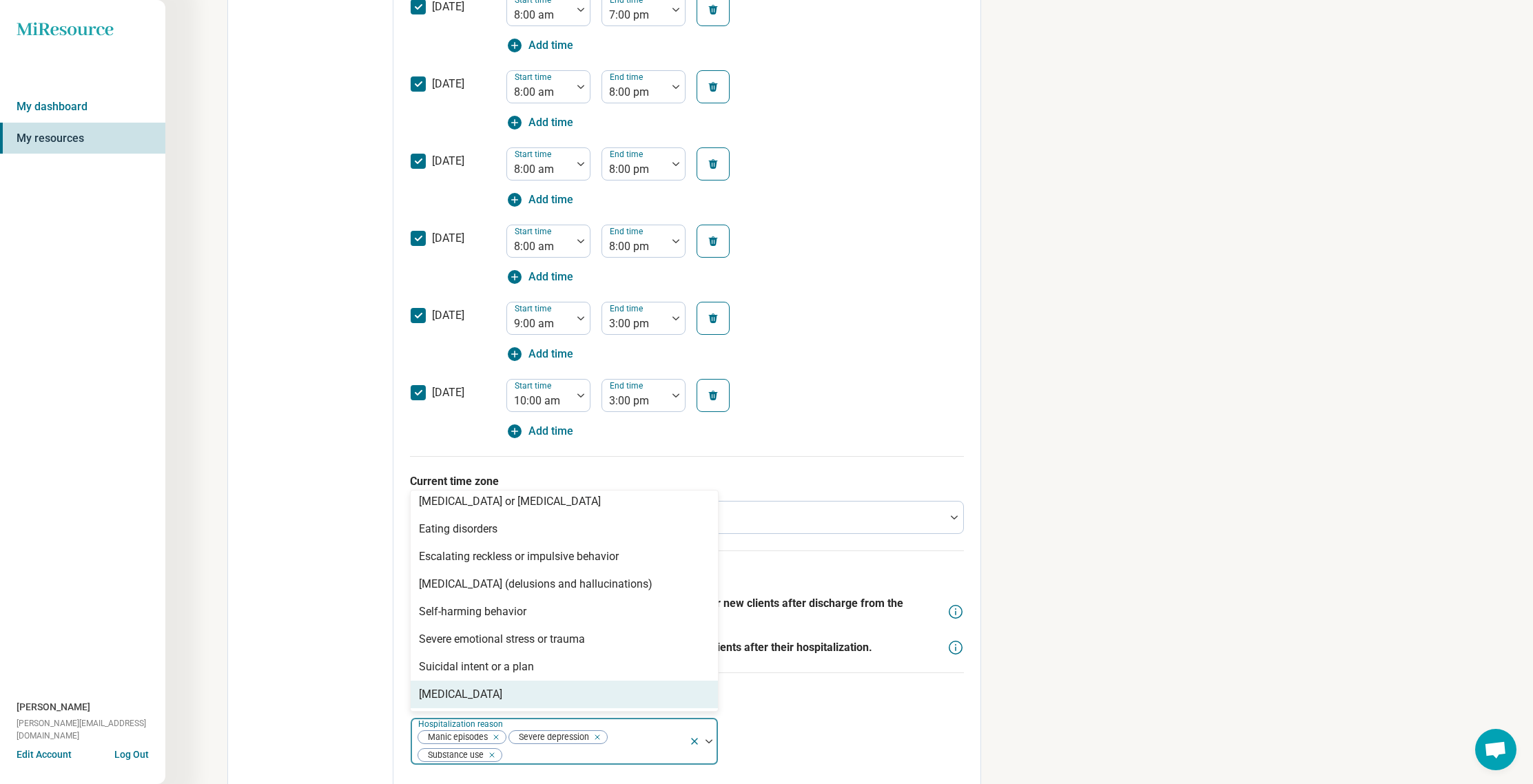
click at [707, 740] on img at bounding box center [708, 741] width 7 height 5
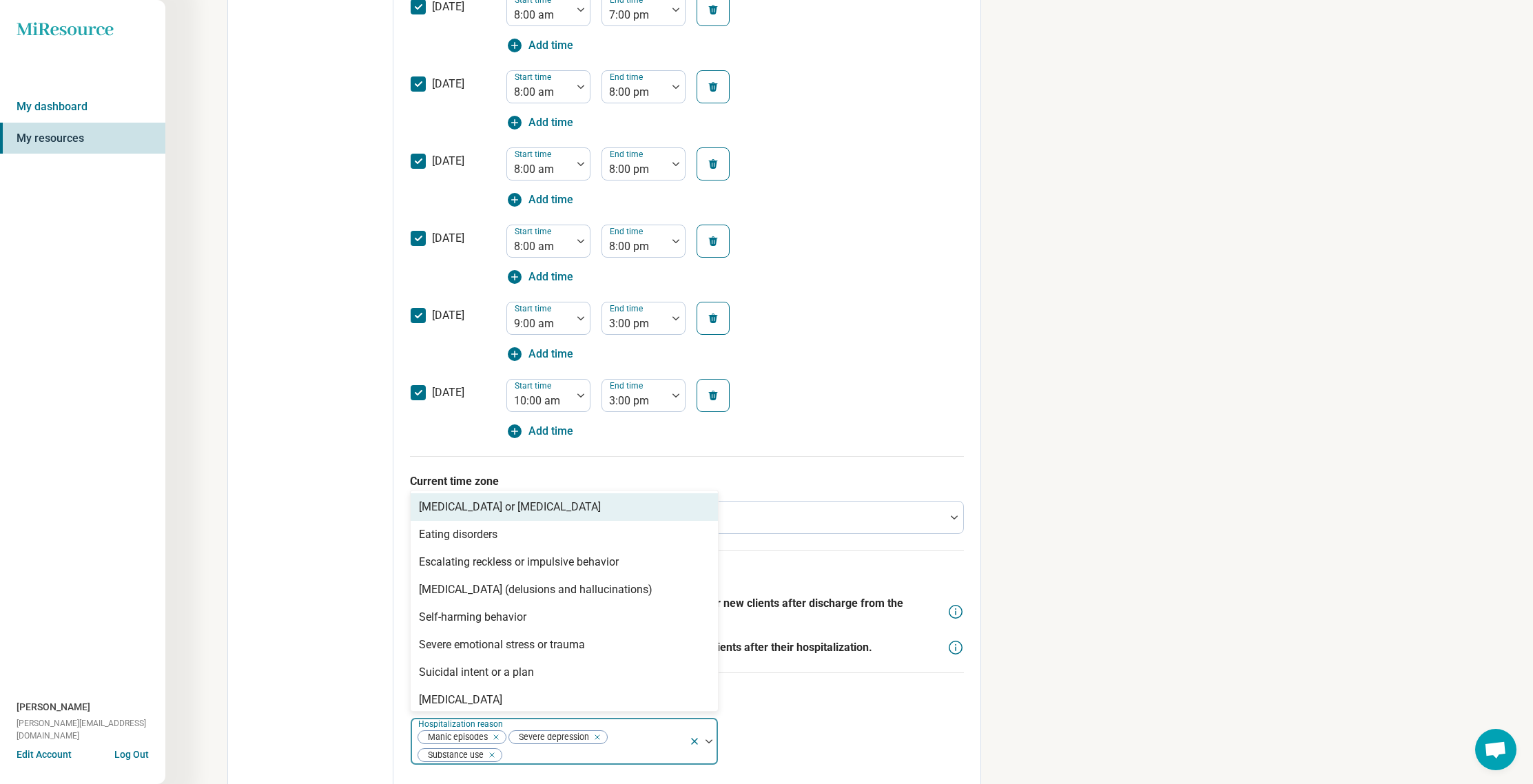
click at [708, 739] on img at bounding box center [708, 741] width 7 height 5
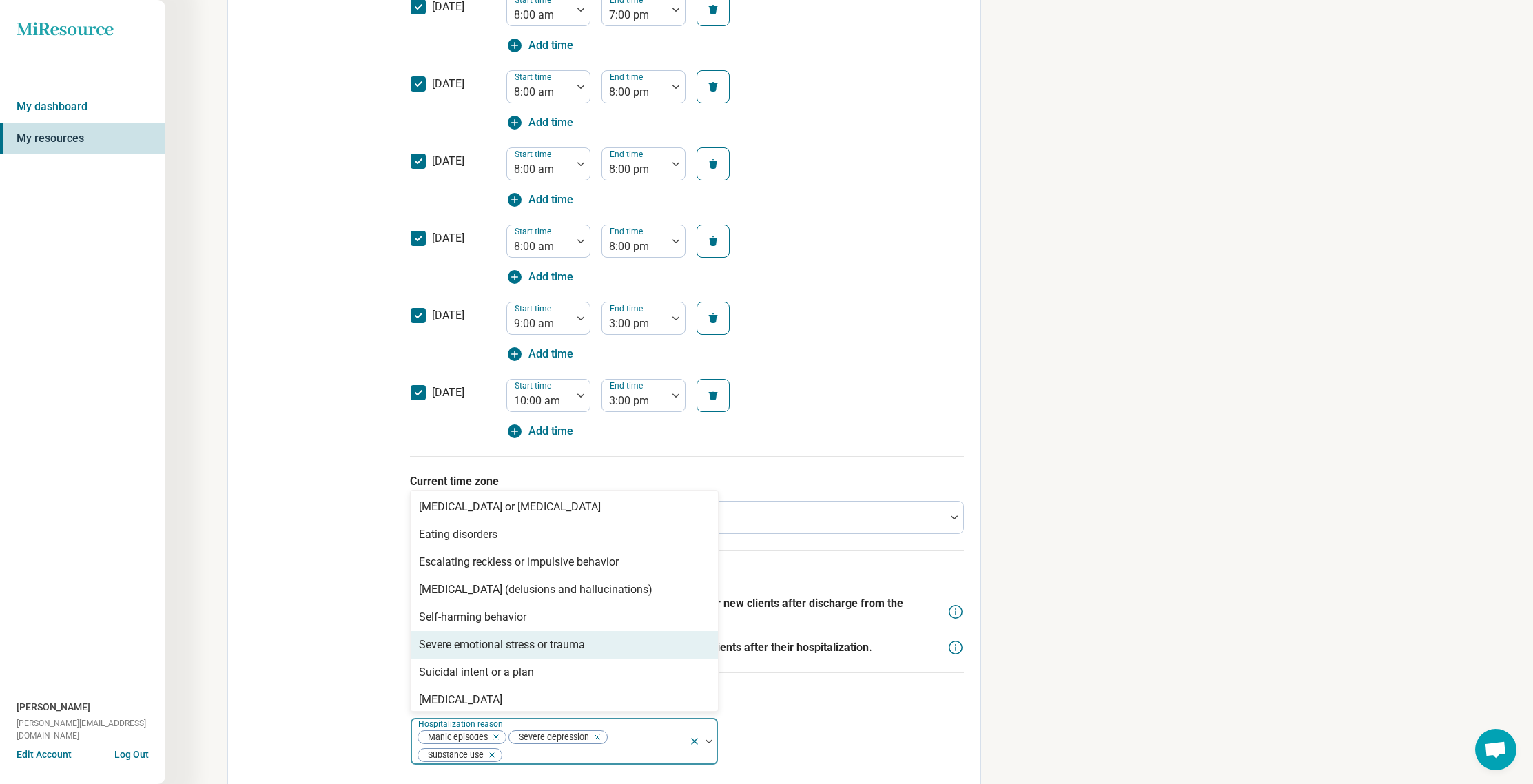
click at [668, 648] on div "Severe emotional stress or trauma" at bounding box center [564, 644] width 307 height 28
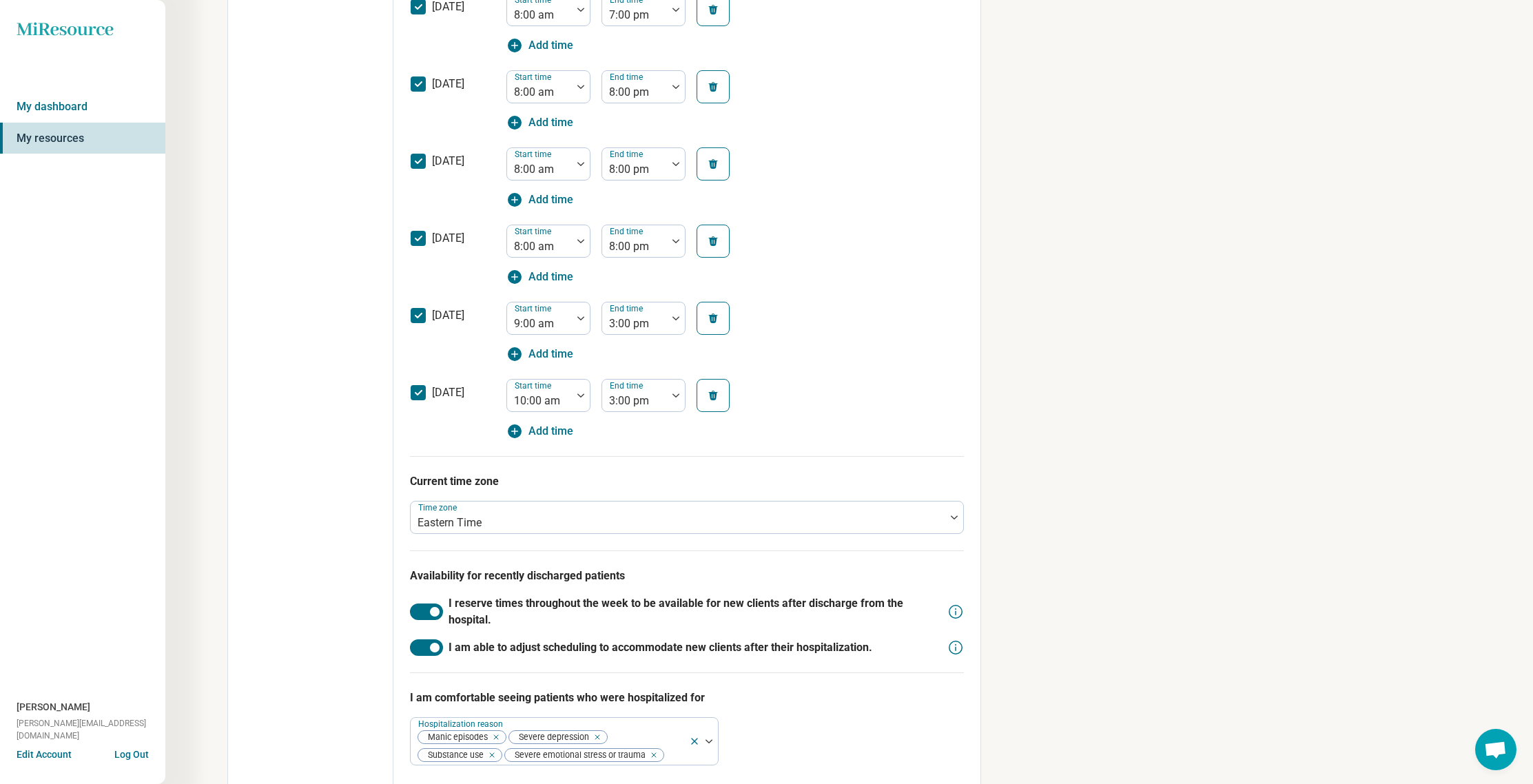
click at [1037, 555] on div "**********" at bounding box center [766, 120] width 1533 height 1358
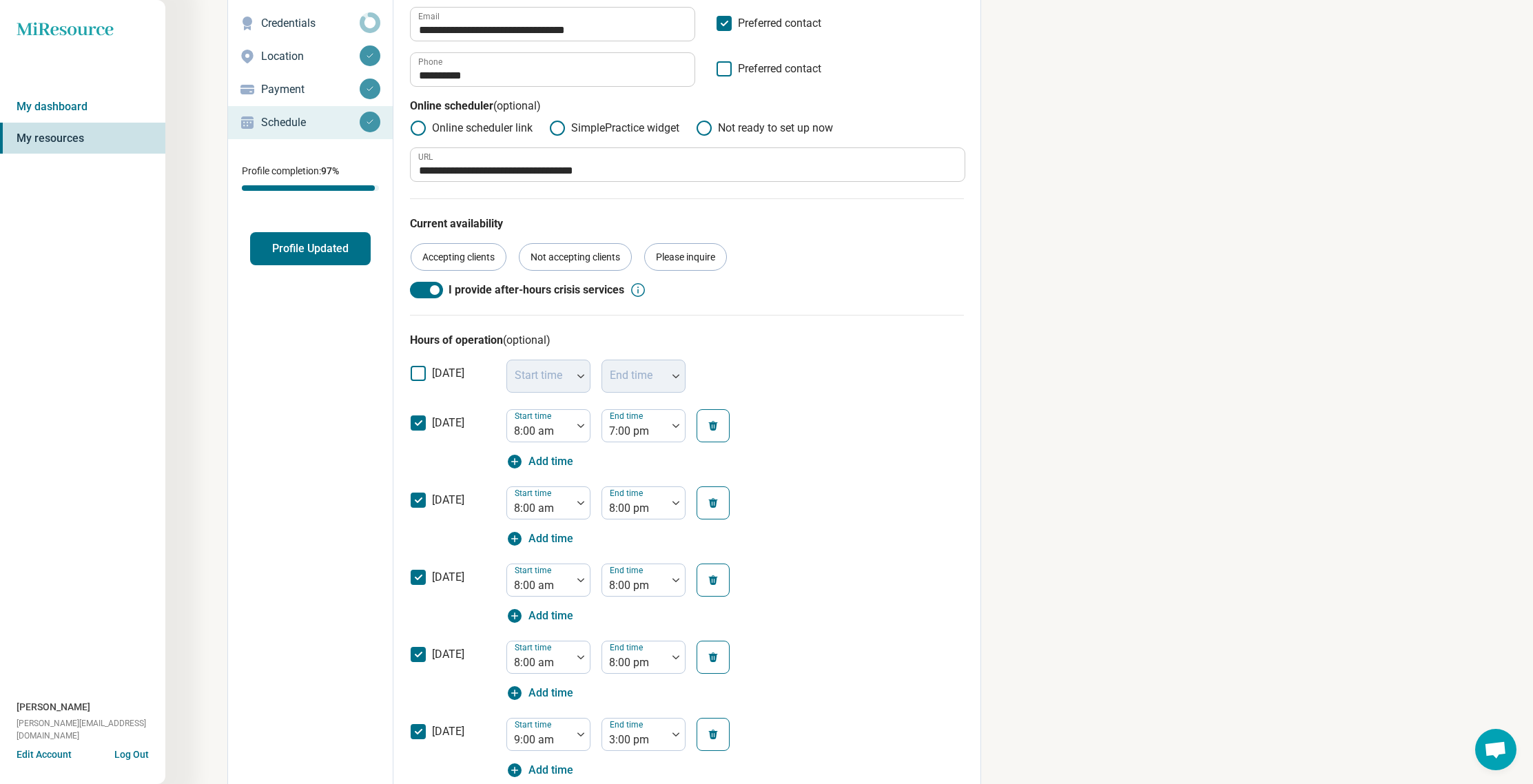
scroll to position [0, 0]
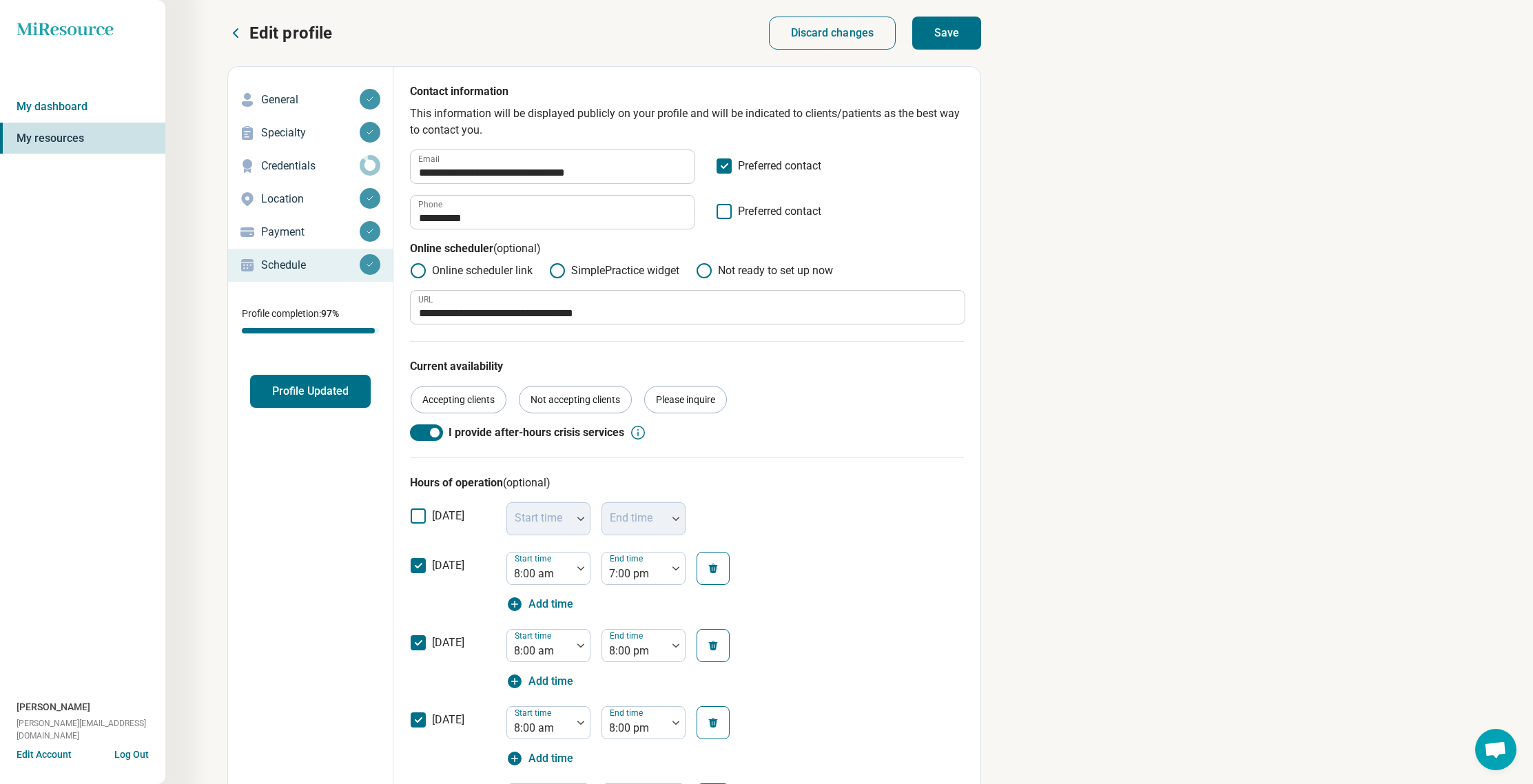
click at [943, 34] on button "Save" at bounding box center [947, 33] width 69 height 33
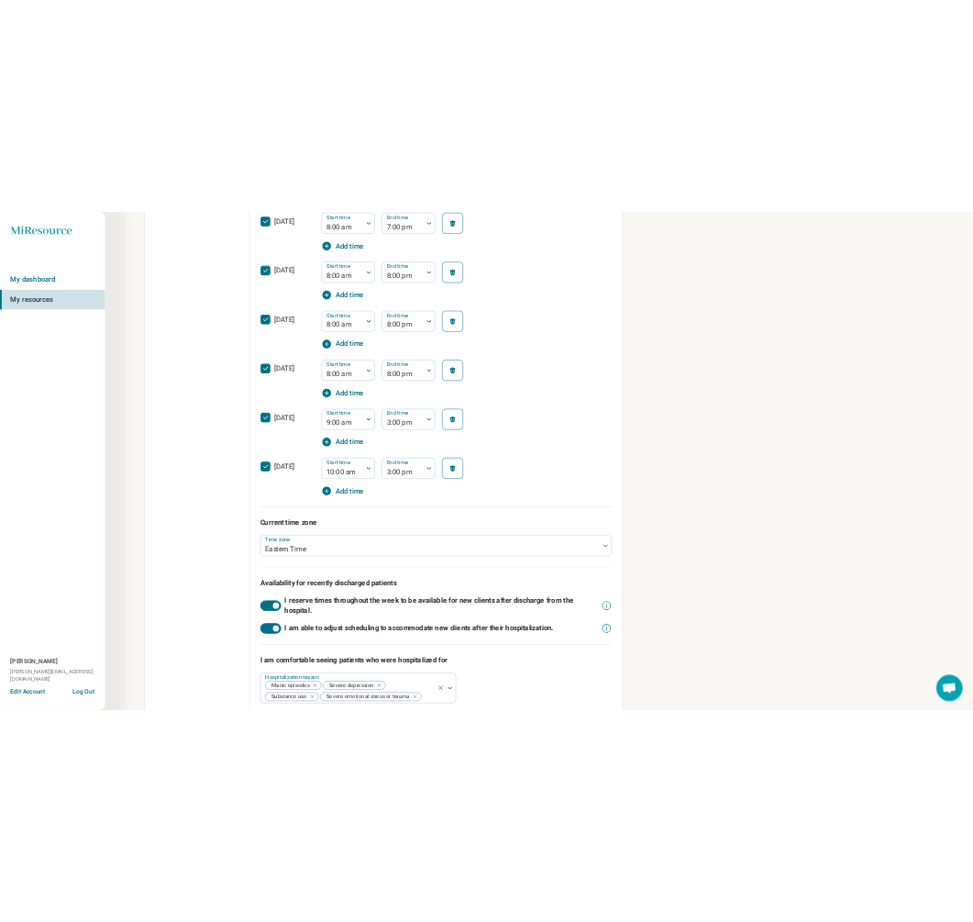
scroll to position [765, 0]
